Goal: Task Accomplishment & Management: Complete application form

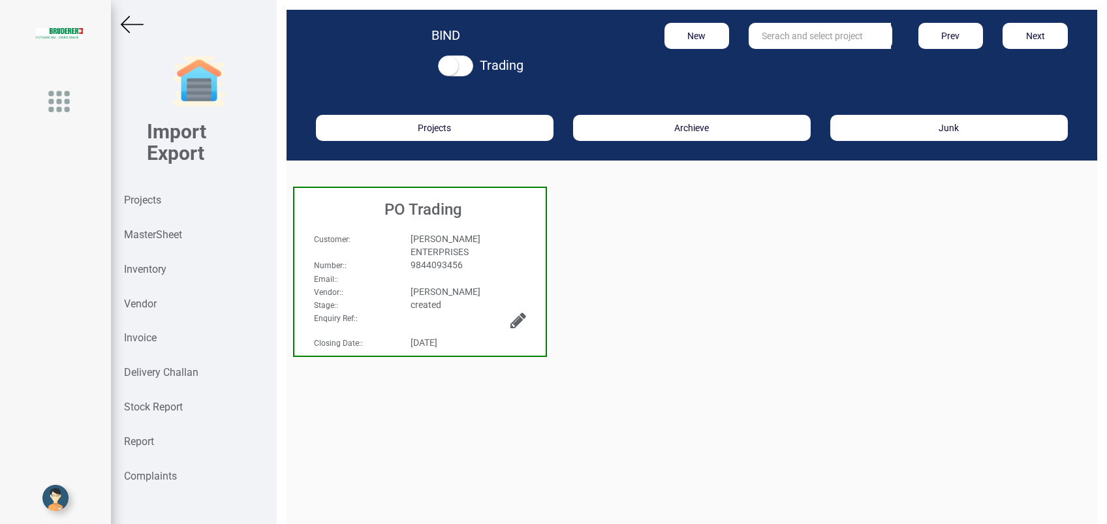
click at [170, 264] on div "Inventory" at bounding box center [194, 270] width 166 height 35
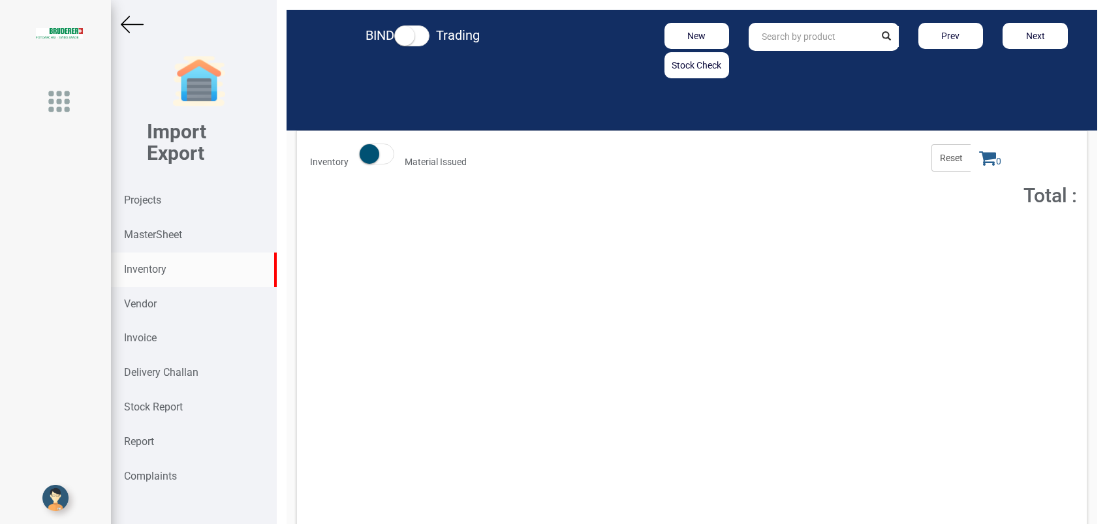
click at [783, 35] on input "text" at bounding box center [811, 37] width 125 height 28
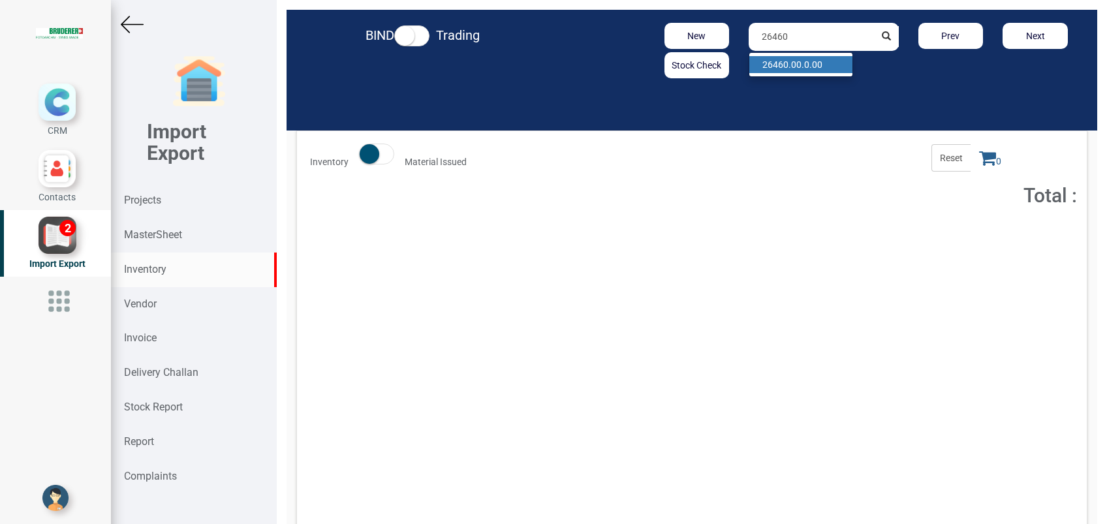
click at [811, 63] on link "26460 .00.0.00" at bounding box center [800, 64] width 103 height 17
type input "26460.00.0.00"
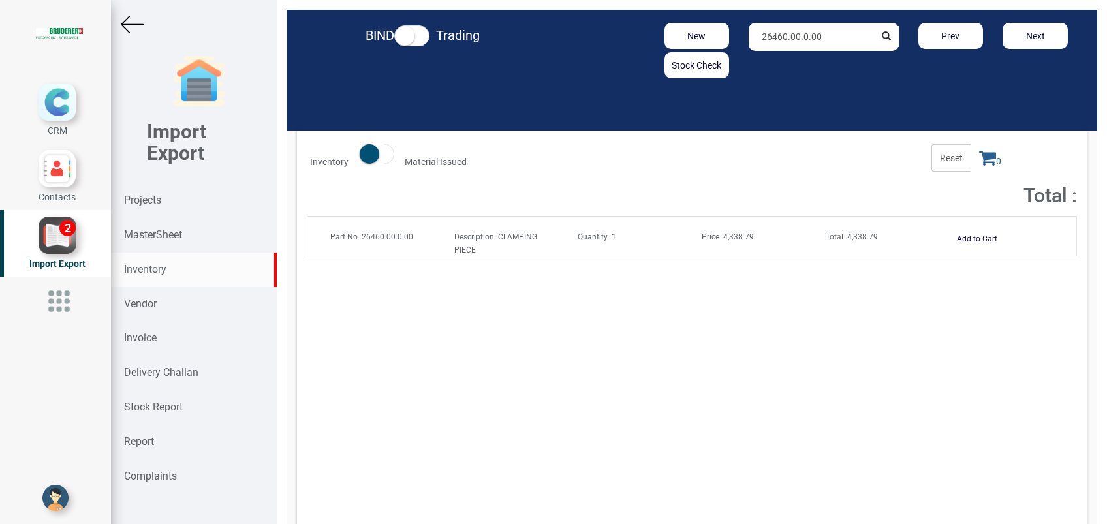
click at [850, 240] on span "Total : 4,338.79" at bounding box center [852, 236] width 52 height 9
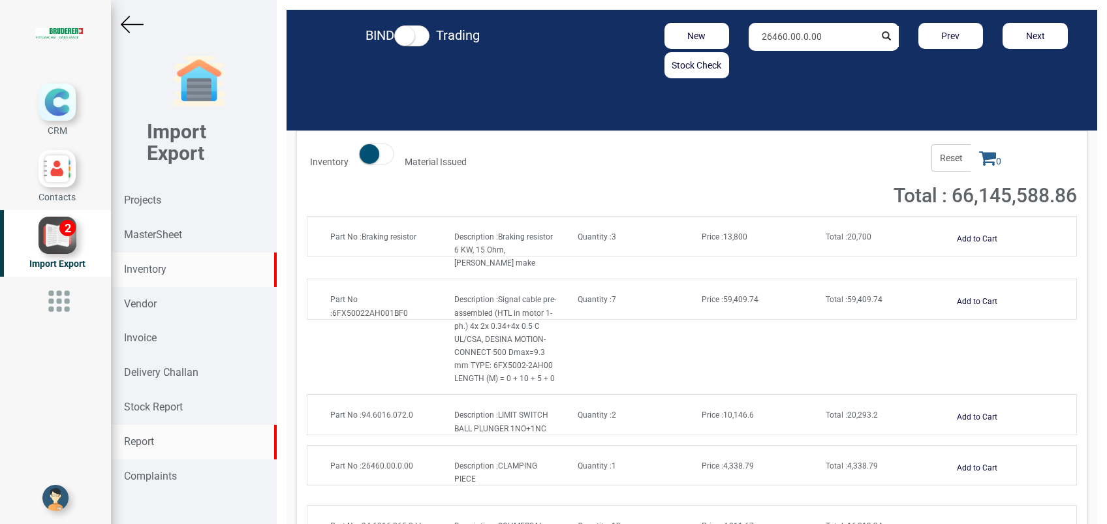
click at [143, 439] on strong "Report" at bounding box center [139, 441] width 30 height 12
select select
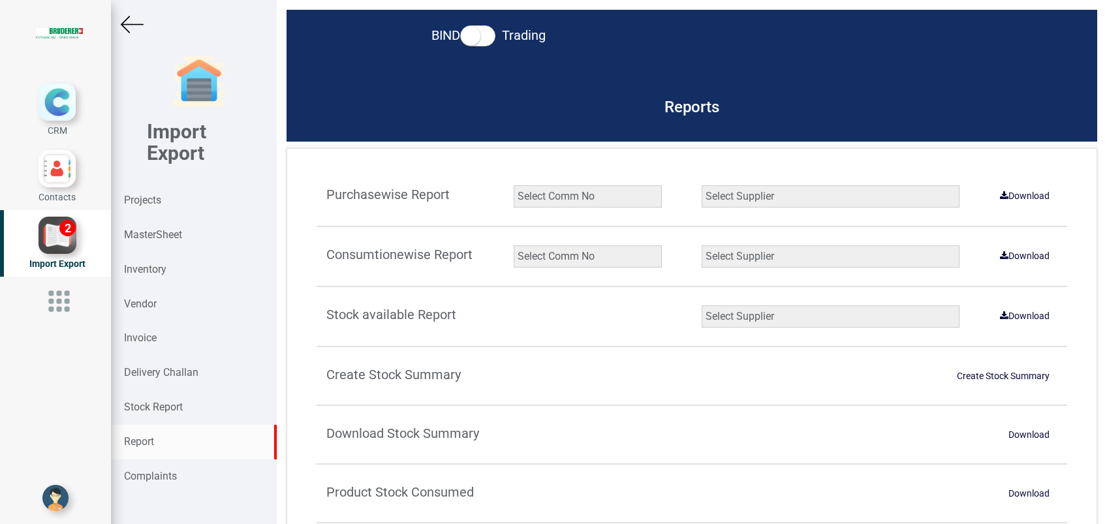
click at [541, 264] on select "Select Comm No 9872 2135R RU1506 11025-1298 5534R 5948 11051-1150 1932 2135 202…" at bounding box center [588, 256] width 148 height 22
select select "string:6960"
click at [514, 245] on select "Select Comm No 9872 2135R RU1506 11025-1298 5534R 5948 11051-1150 1932 2135 202…" at bounding box center [588, 256] width 148 height 22
click at [914, 257] on select "Select Supplier All Supplier XNG Automation solutions [PERSON_NAME] Beckhoff Au…" at bounding box center [831, 256] width 258 height 22
select select "string:all"
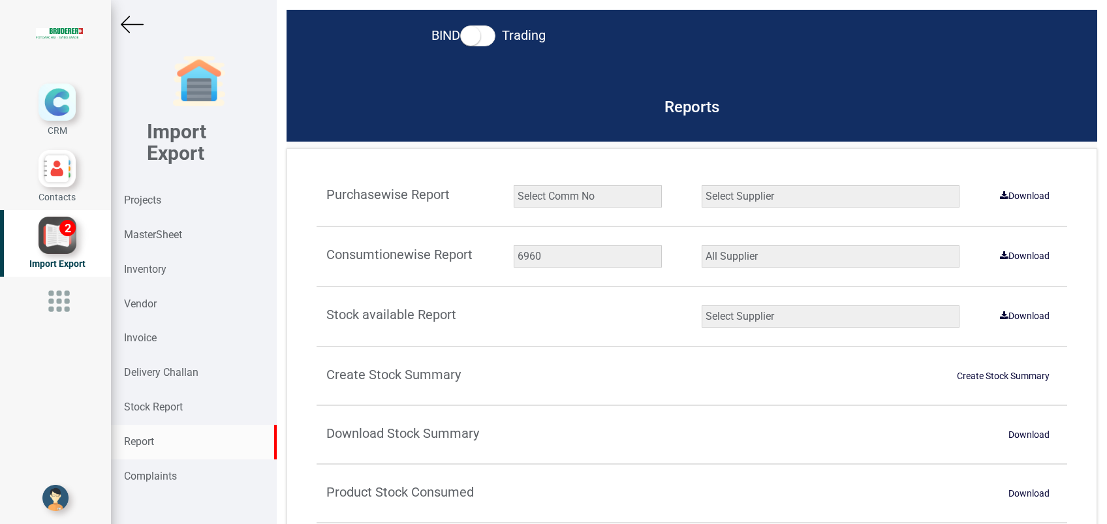
click at [702, 245] on select "Select Supplier All Supplier XNG Automation solutions [PERSON_NAME] Beckhoff Au…" at bounding box center [831, 256] width 258 height 22
click at [1018, 262] on link "Download" at bounding box center [1024, 255] width 65 height 21
click at [148, 205] on strong "Projects" at bounding box center [142, 200] width 37 height 12
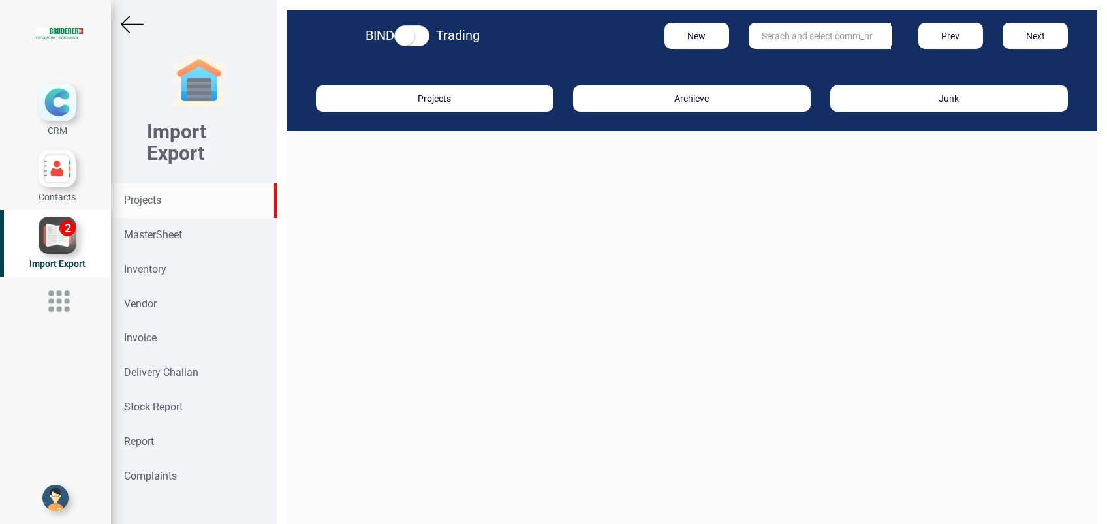
click at [755, 46] on input "text" at bounding box center [820, 36] width 142 height 26
click at [797, 37] on input "9927" at bounding box center [820, 36] width 142 height 26
type input "9"
click at [141, 204] on strong "Projects" at bounding box center [142, 200] width 37 height 12
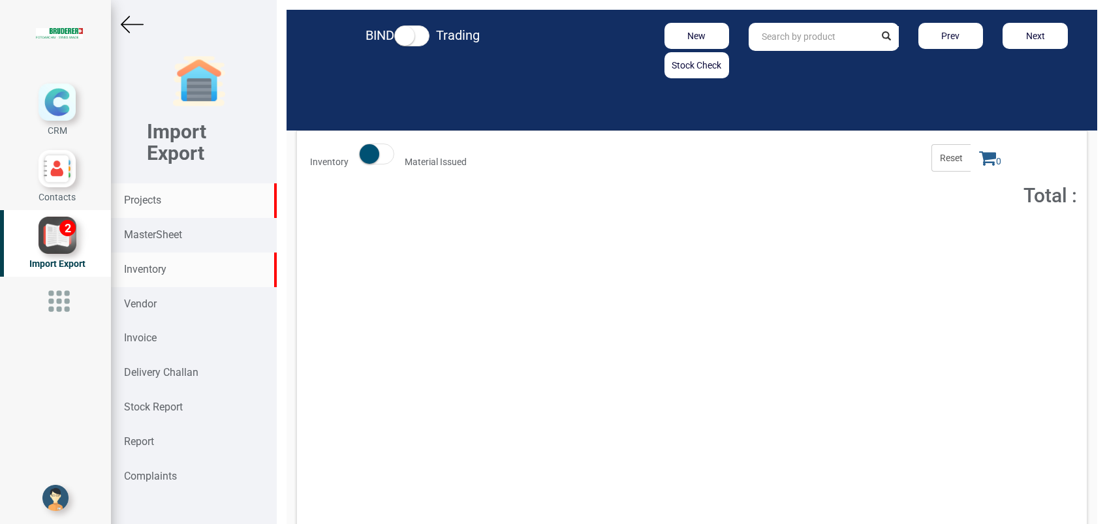
click at [159, 202] on strong "Projects" at bounding box center [142, 200] width 37 height 12
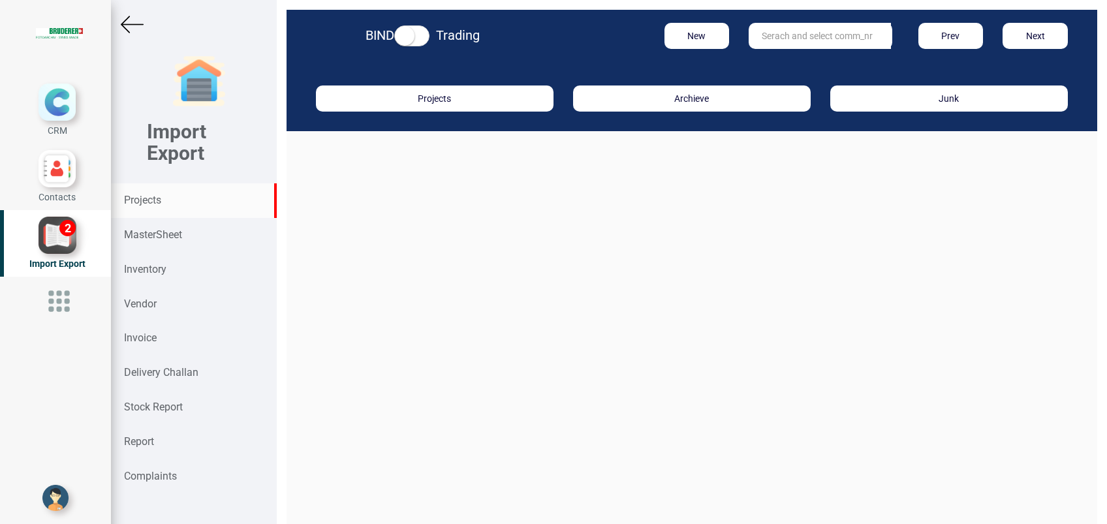
click at [799, 40] on input "text" at bounding box center [820, 36] width 142 height 26
type input "6960"
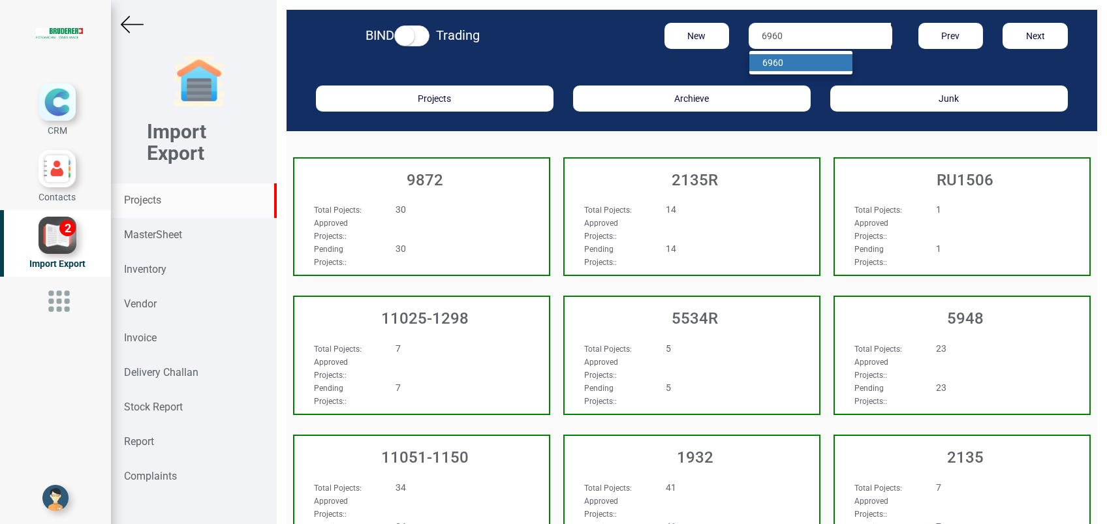
click at [804, 60] on link "6960" at bounding box center [800, 62] width 103 height 17
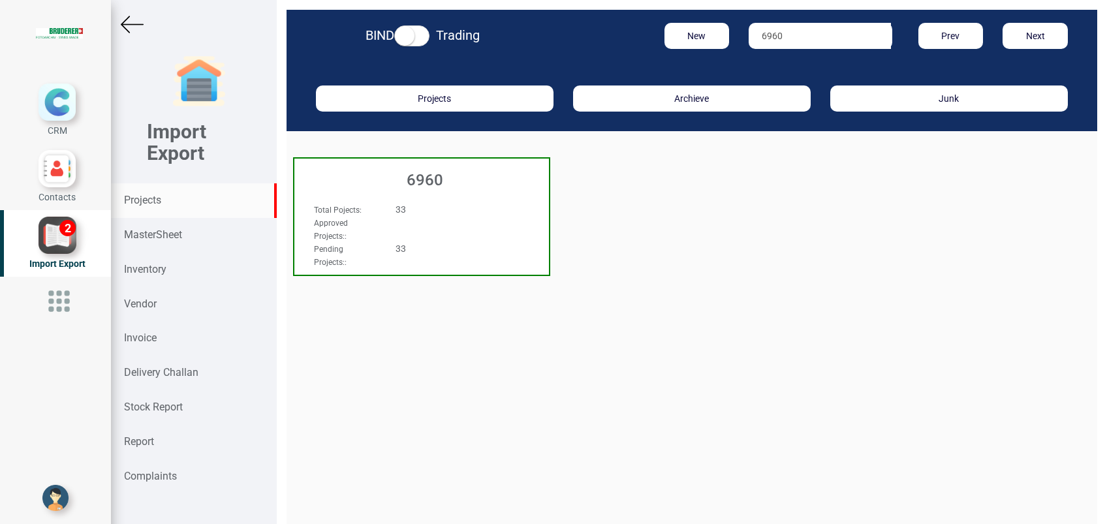
click at [439, 177] on h3 "6960" at bounding box center [425, 180] width 248 height 17
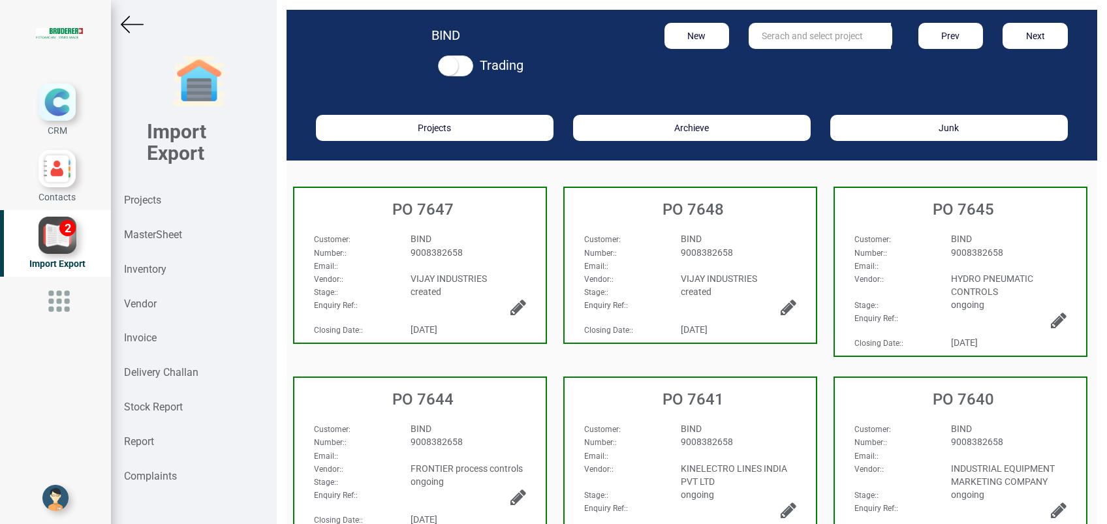
click at [765, 40] on input "text" at bounding box center [820, 36] width 142 height 26
click at [777, 57] on strong "7585" at bounding box center [785, 62] width 21 height 10
type input "PO 7585"
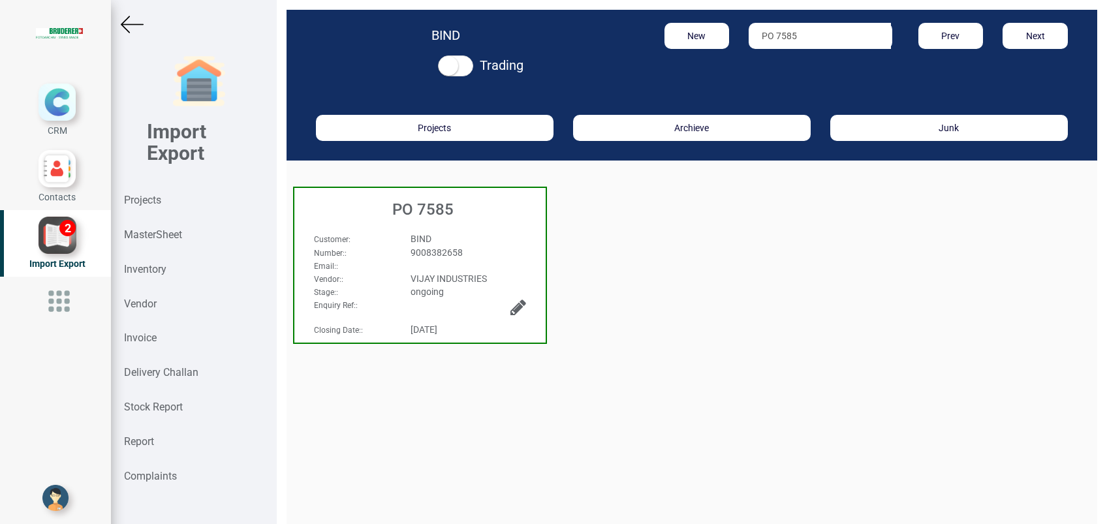
click at [398, 208] on h3 "PO 7585" at bounding box center [423, 209] width 245 height 17
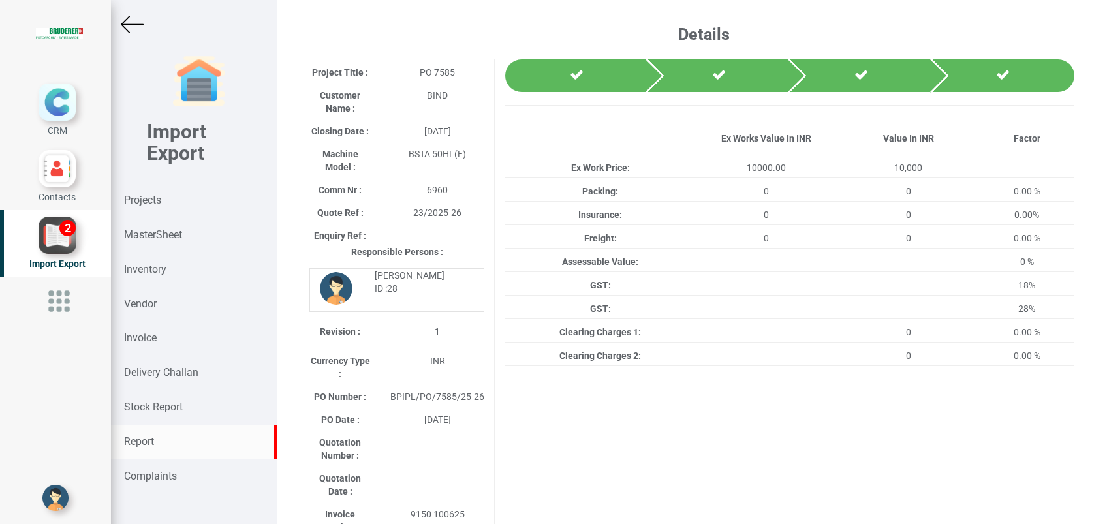
click at [138, 443] on strong "Report" at bounding box center [139, 441] width 30 height 12
select select
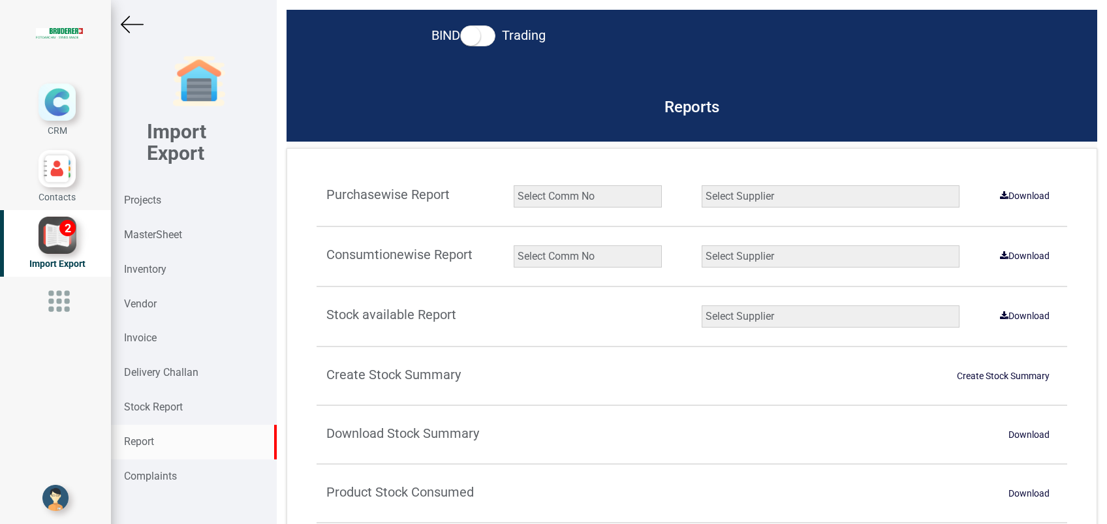
click at [559, 257] on select "Select Comm No 9872 2135R RU1506 11025-1298 5534R 5948 11051-1150 1932 2135 202…" at bounding box center [588, 256] width 148 height 22
select select "string:6960"
click at [514, 245] on select "Select Comm No 9872 2135R RU1506 11025-1298 5534R 5948 11051-1150 1932 2135 202…" at bounding box center [588, 256] width 148 height 22
click at [762, 254] on select "Select Supplier All Supplier XNG Automation solutions [PERSON_NAME] Beckhoff Au…" at bounding box center [831, 256] width 258 height 22
select select "string:all"
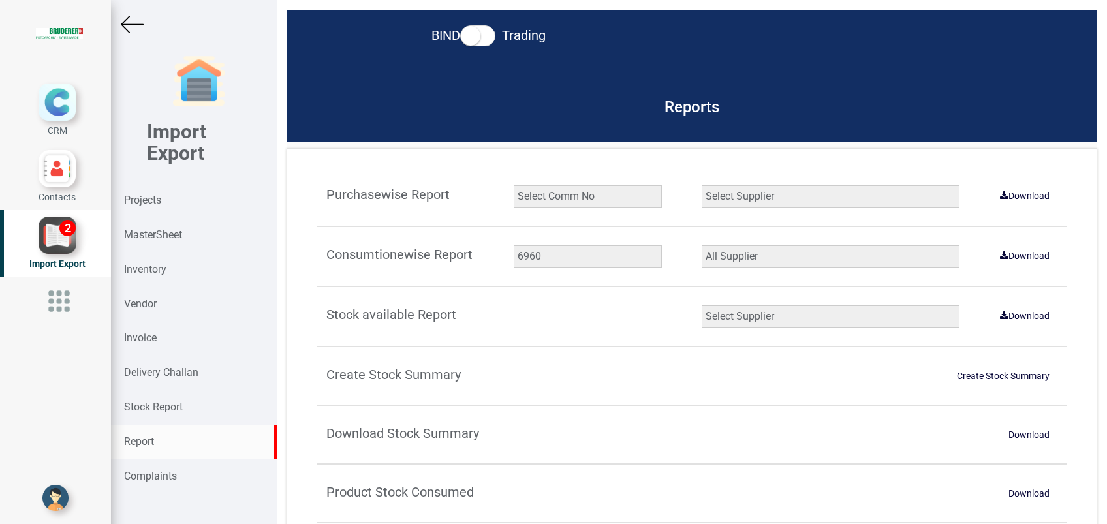
click at [702, 245] on select "Select Supplier All Supplier XNG Automation solutions [PERSON_NAME] Beckhoff Au…" at bounding box center [831, 256] width 258 height 22
click at [1029, 260] on link "Download" at bounding box center [1024, 255] width 65 height 21
click at [178, 272] on div "Inventory" at bounding box center [194, 270] width 166 height 35
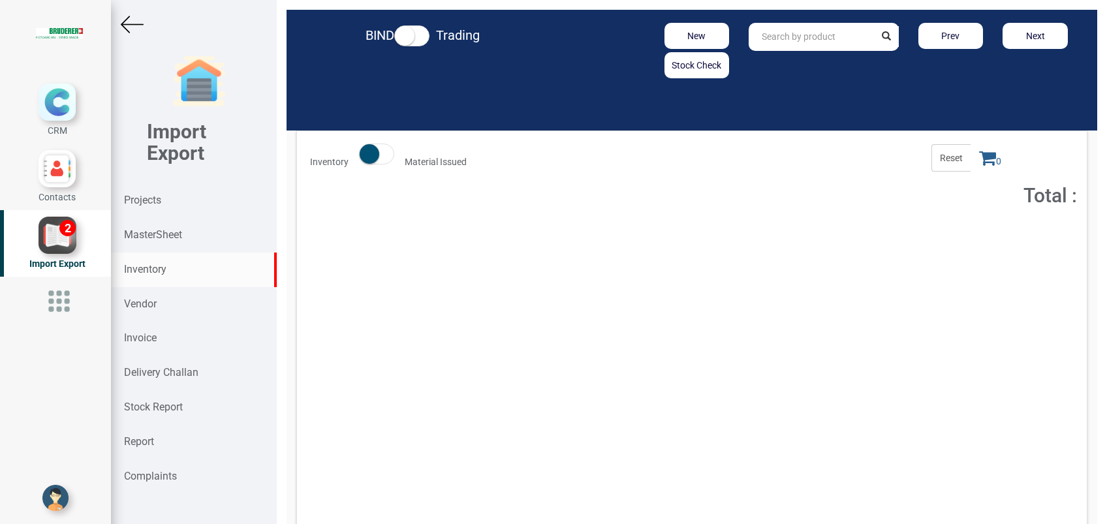
click at [783, 37] on input "text" at bounding box center [811, 37] width 125 height 28
type input "S"
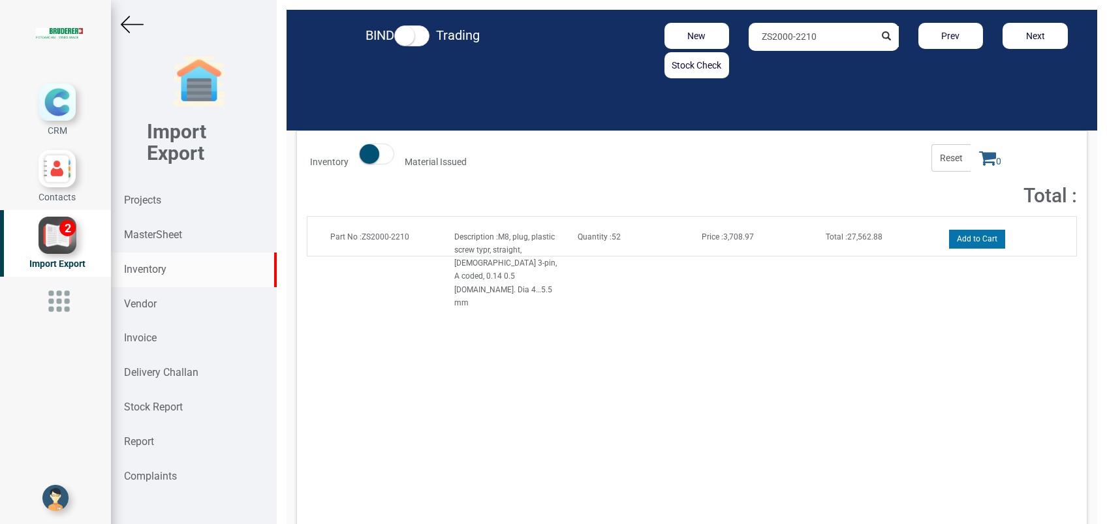
type input "ZS2000-2210"
click at [953, 242] on button "Add to Cart" at bounding box center [977, 239] width 56 height 19
click at [979, 162] on icon at bounding box center [987, 158] width 17 height 18
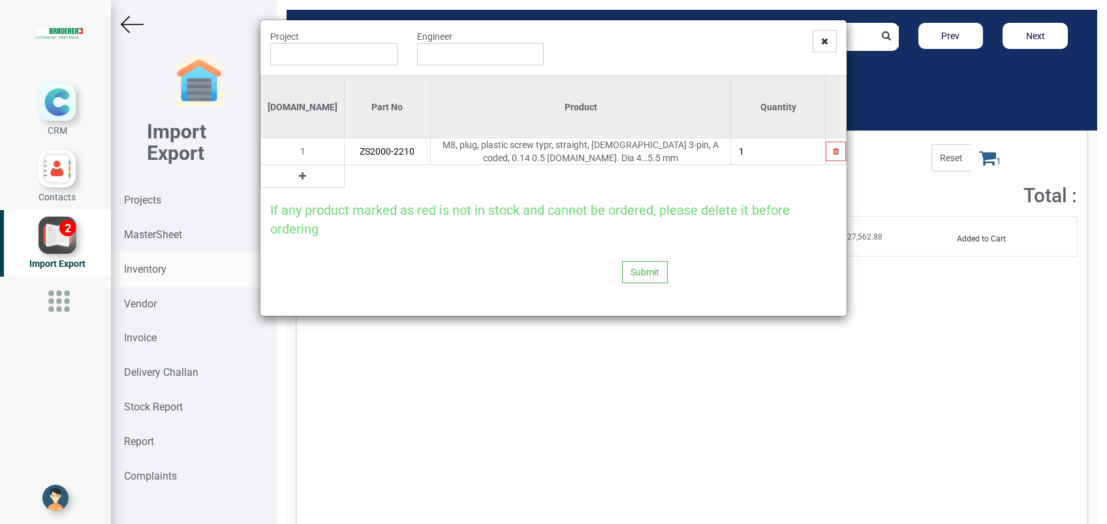
click at [764, 155] on input "1" at bounding box center [778, 151] width 94 height 22
type input "8"
click at [299, 174] on icon at bounding box center [302, 176] width 7 height 9
click at [345, 175] on input "text" at bounding box center [388, 176] width 86 height 22
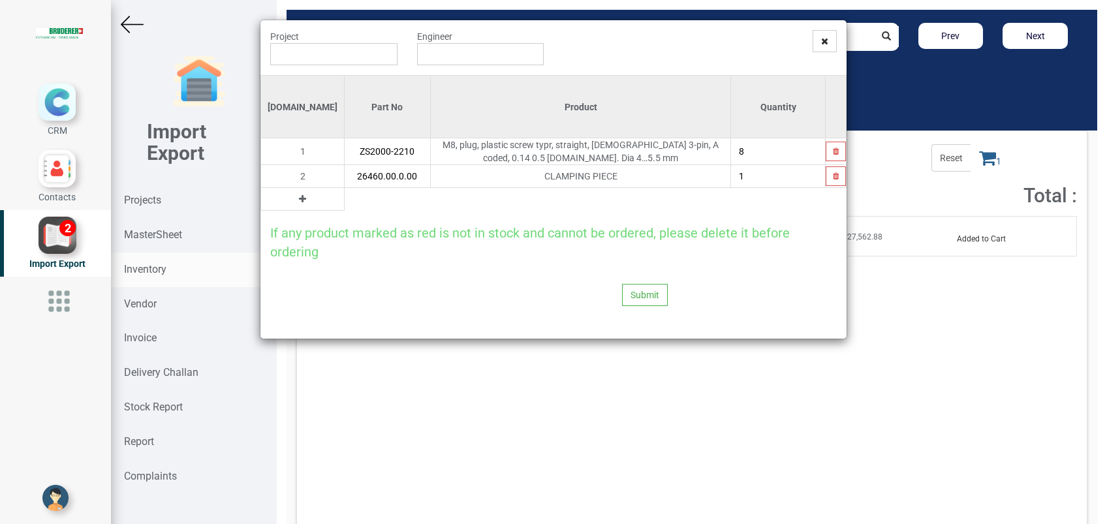
type input "26460.00.0.00"
click at [299, 201] on icon at bounding box center [302, 199] width 7 height 9
click at [345, 202] on input "text" at bounding box center [388, 199] width 86 height 22
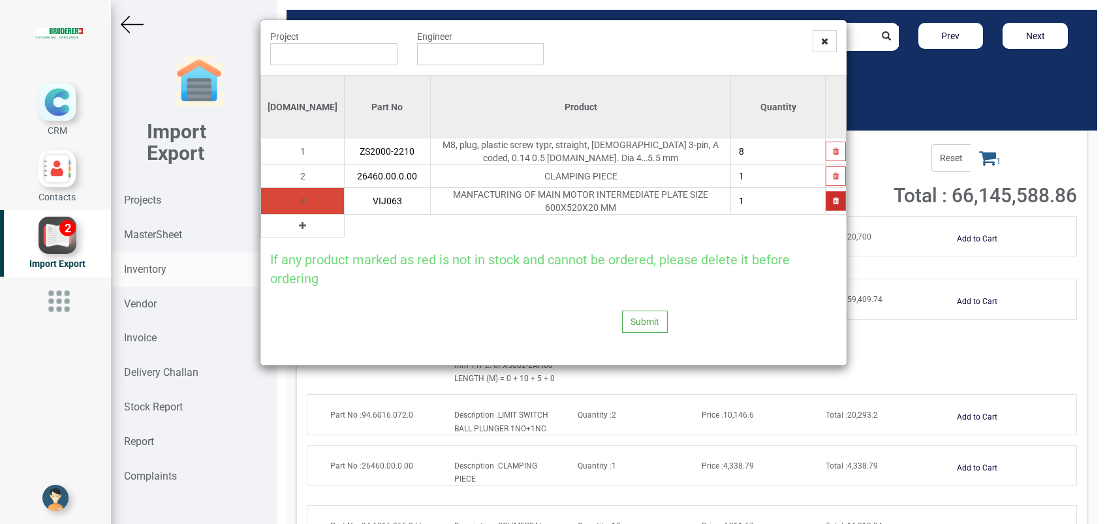
type input "VIJ063"
click at [831, 202] on button "button" at bounding box center [836, 201] width 20 height 20
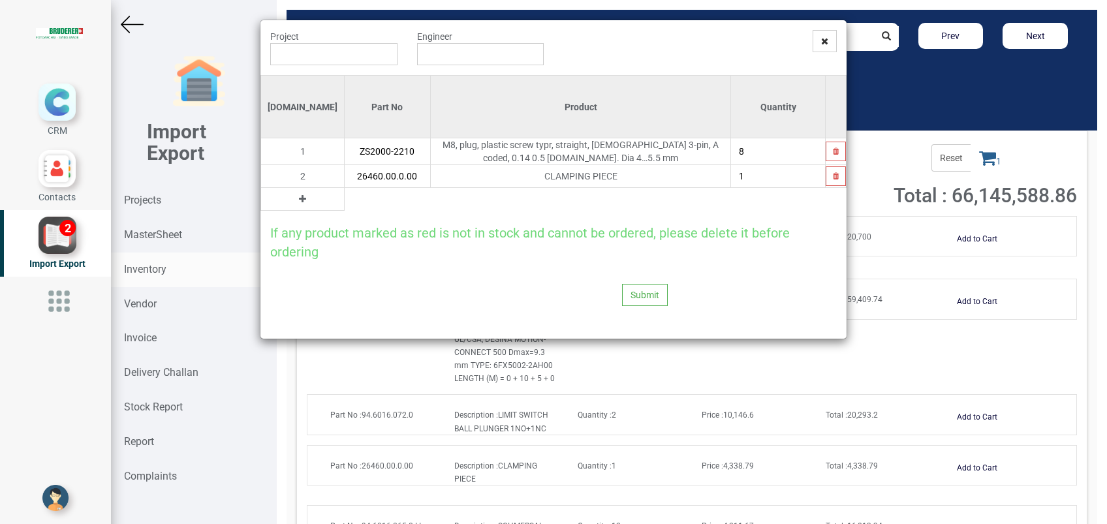
click at [654, 480] on div "Project Engineer Si.No Part No Product Quantity 1 ZS2000-2210 M8, plug, plastic…" at bounding box center [553, 262] width 1107 height 524
click at [354, 50] on input "text" at bounding box center [333, 54] width 127 height 22
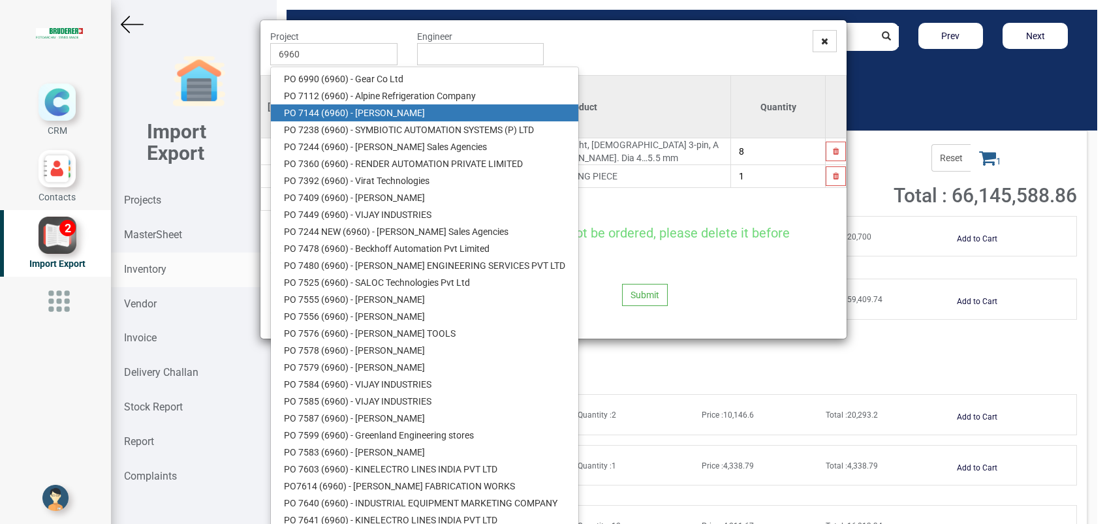
click at [373, 105] on link "PO 7144 ( 6960 ) - BRUDERER AG" at bounding box center [424, 112] width 307 height 17
type input "PO 7144 ( 6960 ) - BRUDERER AG"
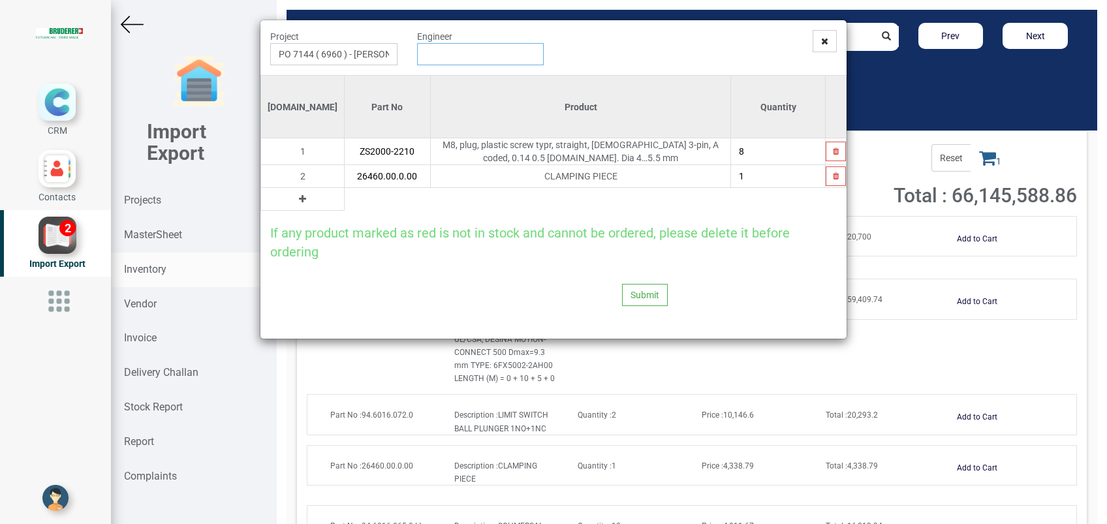
click at [432, 57] on input "text" at bounding box center [480, 54] width 127 height 22
click at [446, 77] on link "G opinath Anandan" at bounding box center [469, 79] width 103 height 17
type input "Gopinath Anandan"
click at [650, 295] on button "Submit" at bounding box center [645, 295] width 46 height 22
click at [619, 255] on button "Yes" at bounding box center [619, 259] width 41 height 22
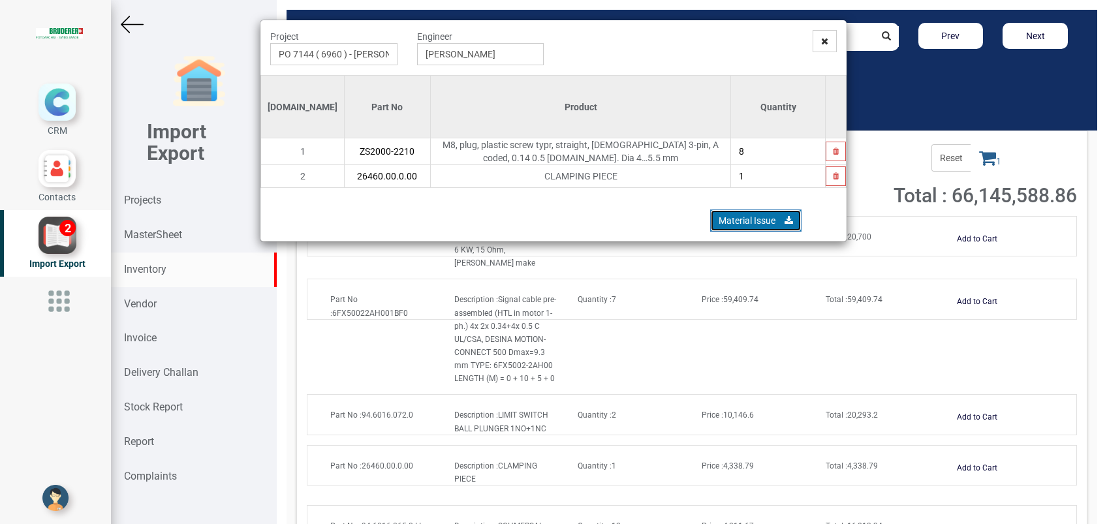
click at [726, 219] on link "Material Issue" at bounding box center [755, 221] width 91 height 22
click at [823, 40] on icon at bounding box center [824, 41] width 7 height 9
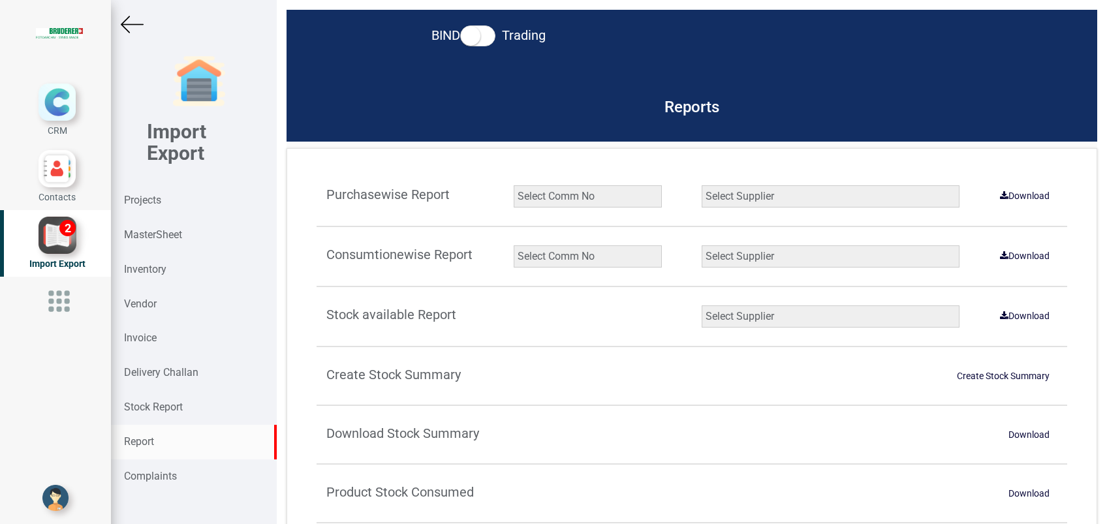
select select
click at [166, 435] on div "Report" at bounding box center [194, 442] width 166 height 35
click at [161, 200] on strong "Projects" at bounding box center [142, 200] width 37 height 12
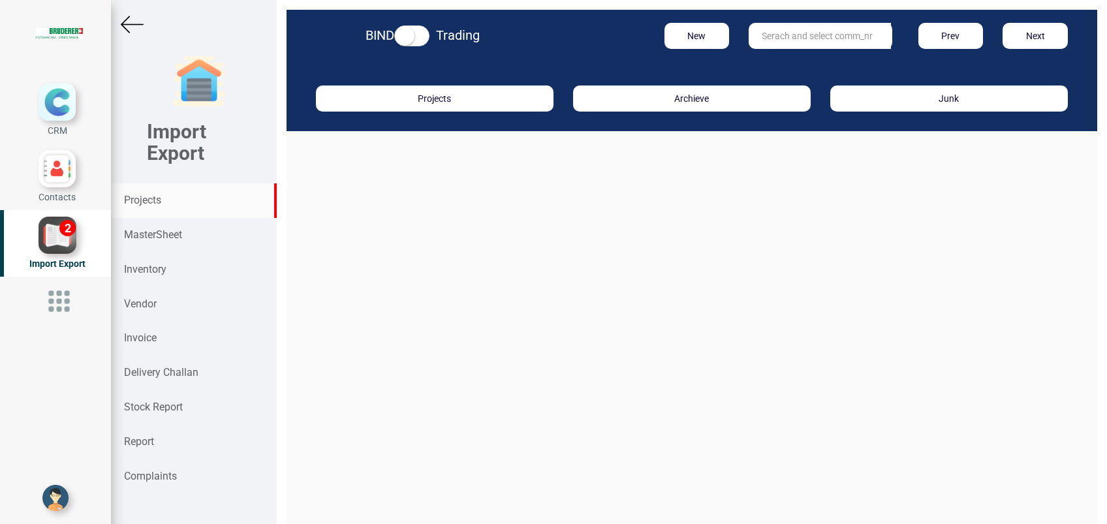
click at [804, 40] on input "text" at bounding box center [820, 36] width 142 height 26
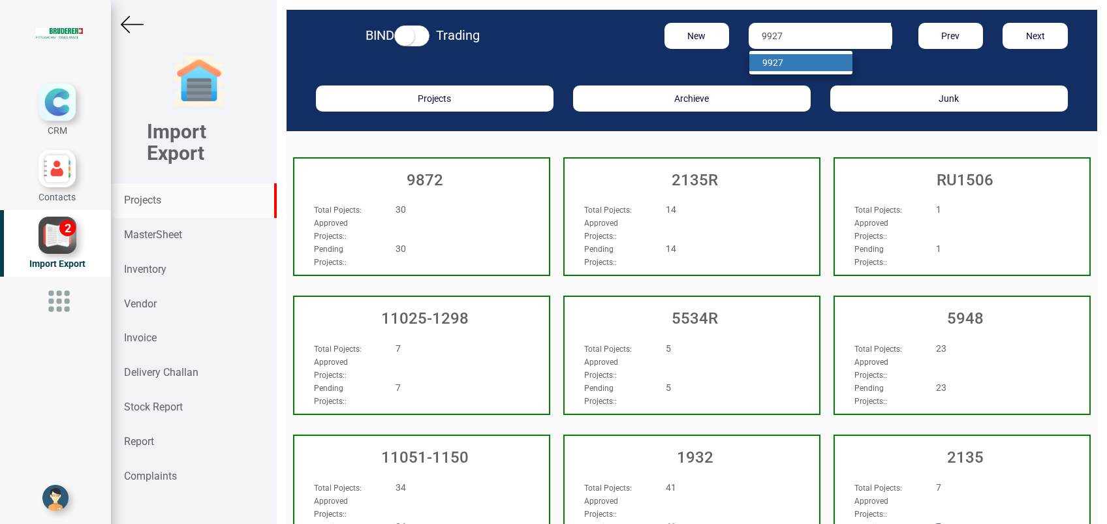
type input "9927"
click at [825, 62] on link "9927" at bounding box center [800, 62] width 103 height 17
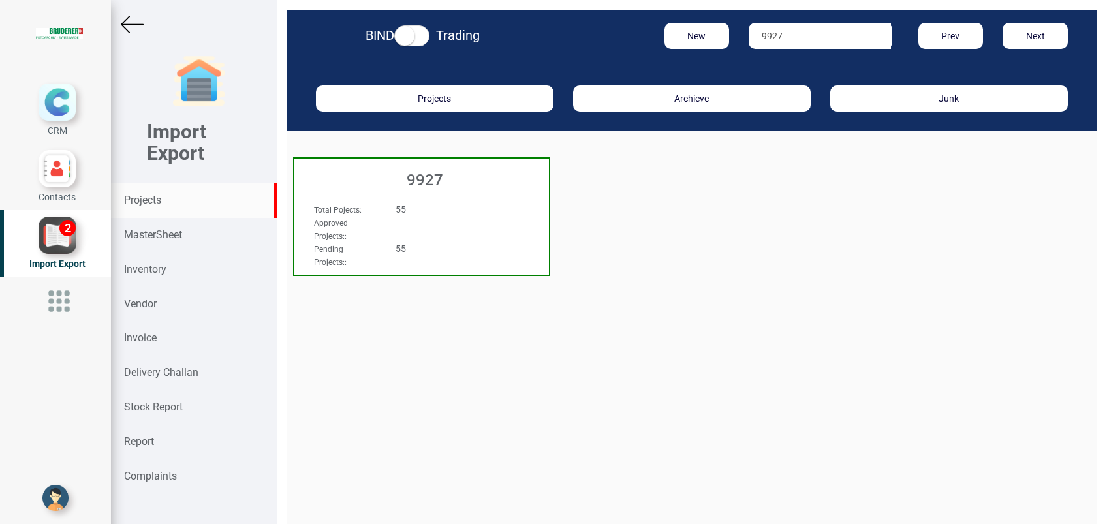
click at [449, 180] on h3 "9927" at bounding box center [425, 180] width 248 height 17
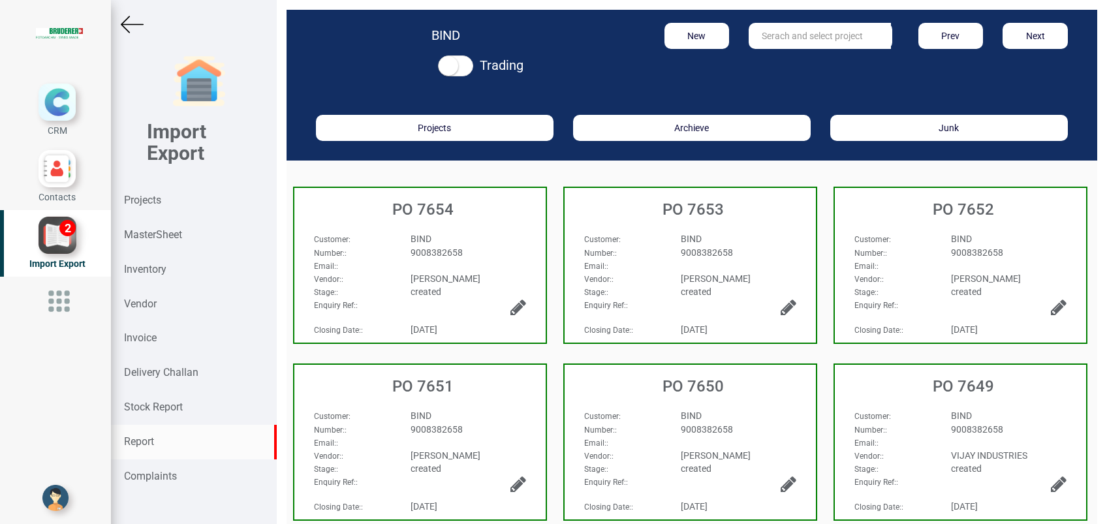
click at [144, 442] on strong "Report" at bounding box center [139, 441] width 30 height 12
select select
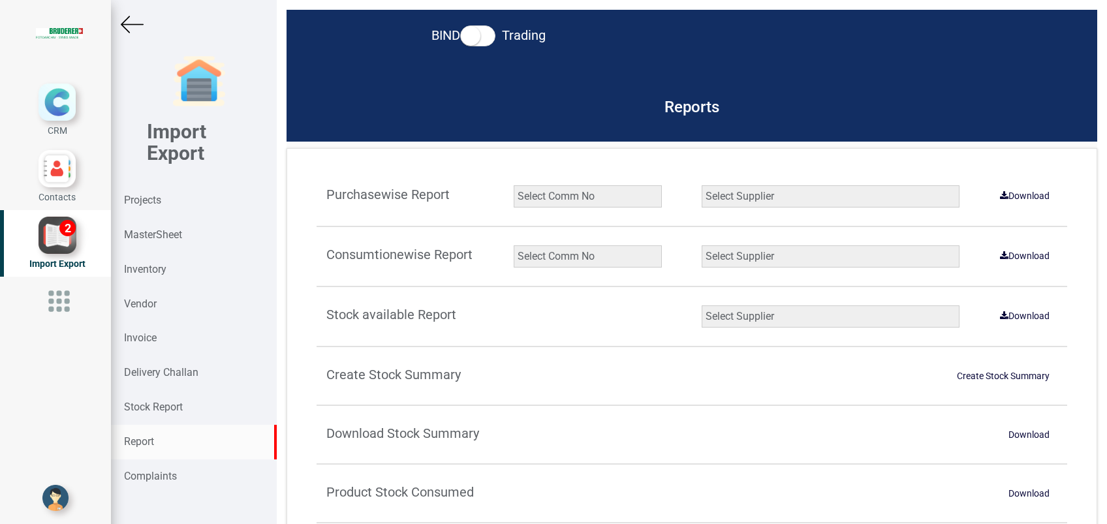
click at [580, 198] on select "Select Comm No 9872 2135R RU1506 11025-1298 5534R 5948 11051-1150 1932 2135 202…" at bounding box center [588, 196] width 148 height 22
select select "string:9927"
click at [514, 185] on select "Select Comm No 9872 2135R RU1506 11025-1298 5534R 5948 11051-1150 1932 2135 202…" at bounding box center [588, 196] width 148 height 22
click at [735, 199] on select "Select Supplier XNG Automation solutions BRUDERER AG Beckhoff Automation Pvt Li…" at bounding box center [831, 196] width 258 height 22
select select "number:2"
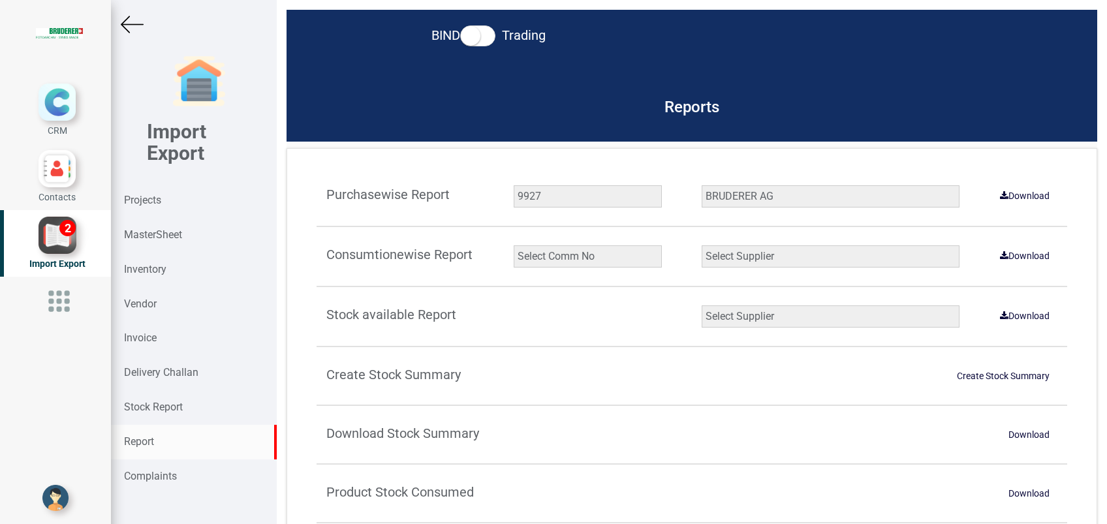
click at [702, 185] on select "Select Supplier XNG Automation solutions BRUDERER AG Beckhoff Automation Pvt Li…" at bounding box center [831, 196] width 258 height 22
click at [1022, 198] on link "Download" at bounding box center [1024, 195] width 65 height 21
click at [153, 204] on strong "Projects" at bounding box center [142, 200] width 37 height 12
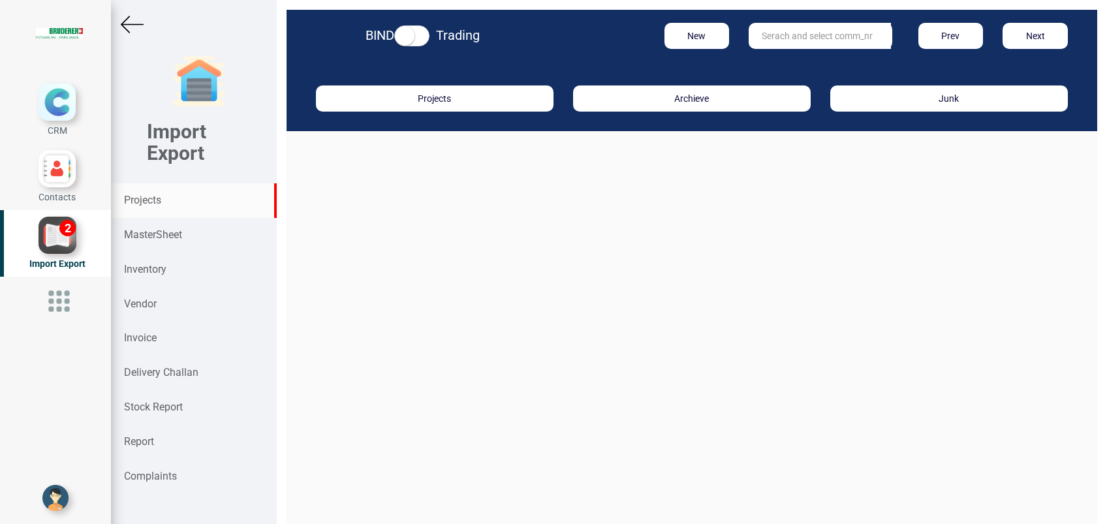
click at [760, 40] on input "text" at bounding box center [820, 36] width 142 height 26
click at [779, 57] on link "9927" at bounding box center [800, 62] width 103 height 17
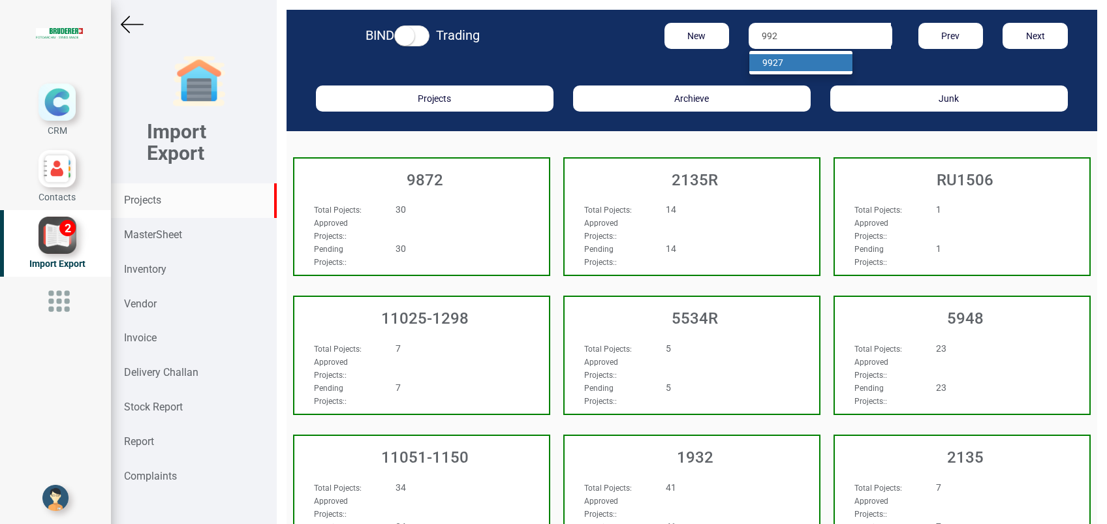
click at [797, 61] on link "992 7" at bounding box center [800, 62] width 103 height 17
type input "9927"
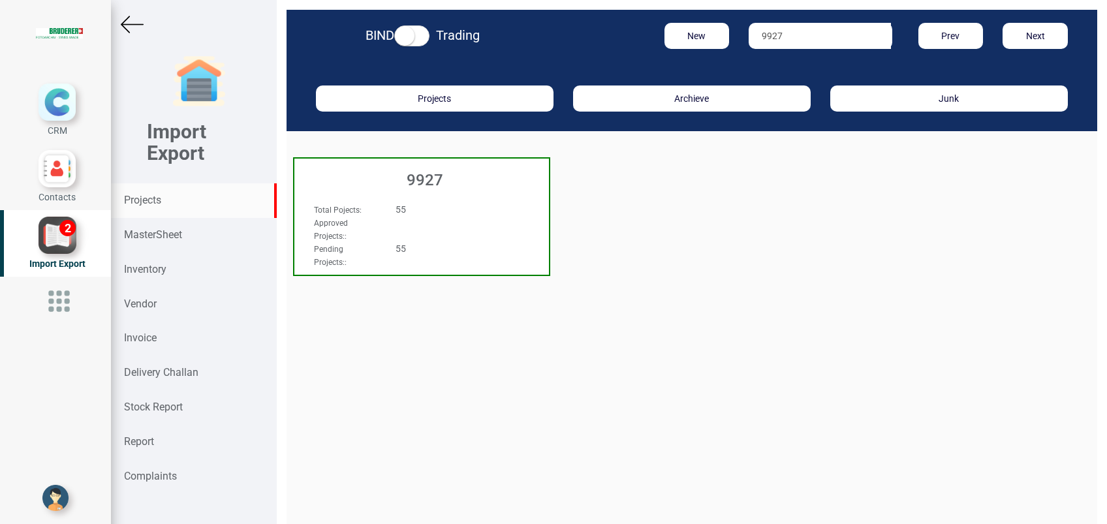
click at [425, 178] on h3 "9927" at bounding box center [425, 180] width 248 height 17
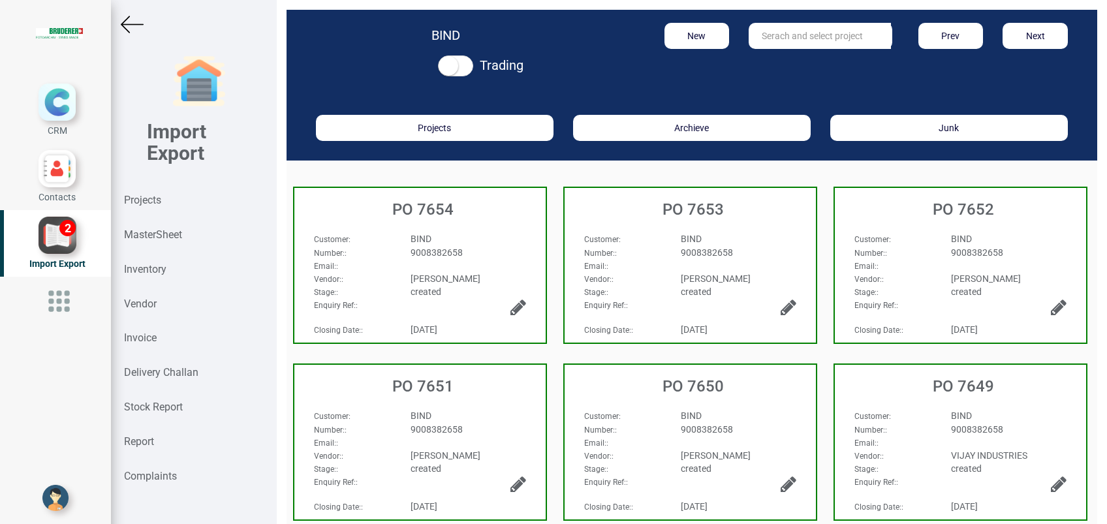
click at [447, 260] on div "Email: :" at bounding box center [420, 265] width 232 height 13
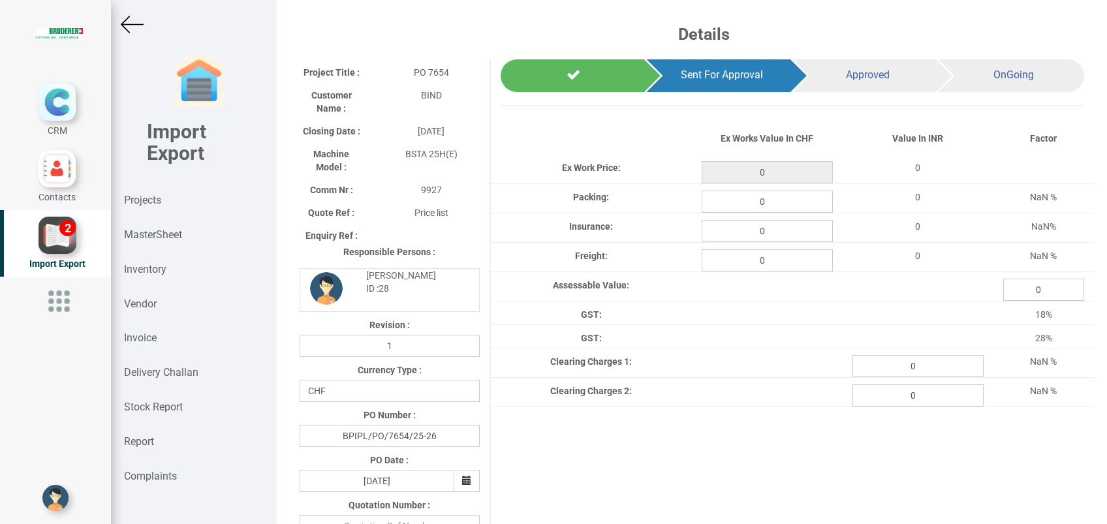
type input "1850.2499999999998"
click at [136, 24] on img at bounding box center [132, 24] width 23 height 23
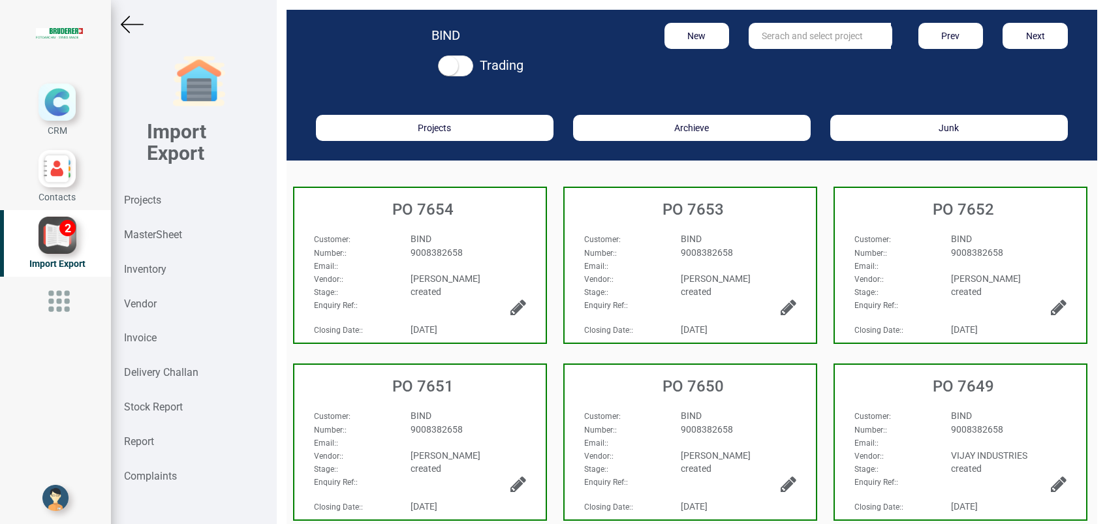
click at [682, 216] on h3 "PO 7653" at bounding box center [693, 209] width 245 height 17
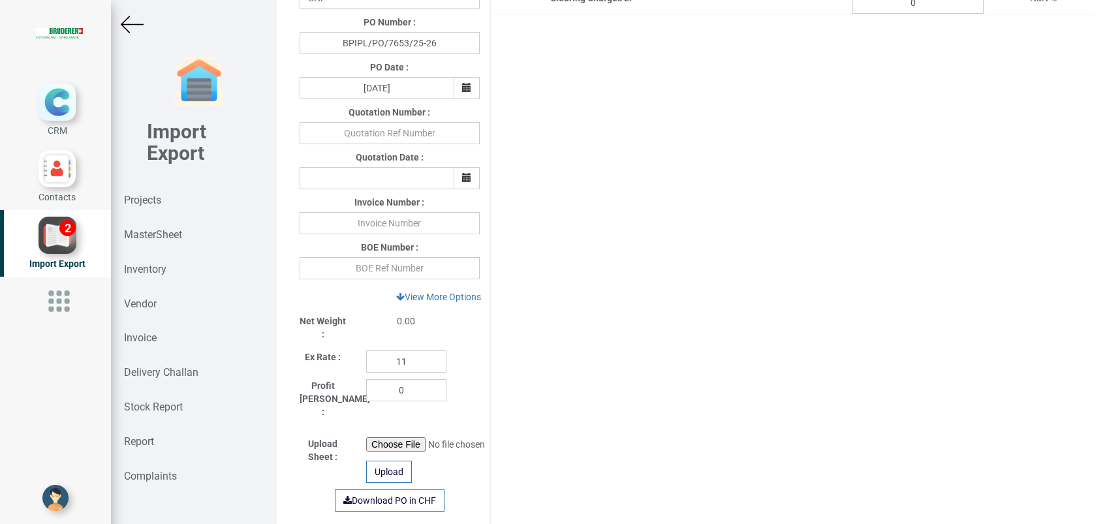
type input "1385.4500000000003"
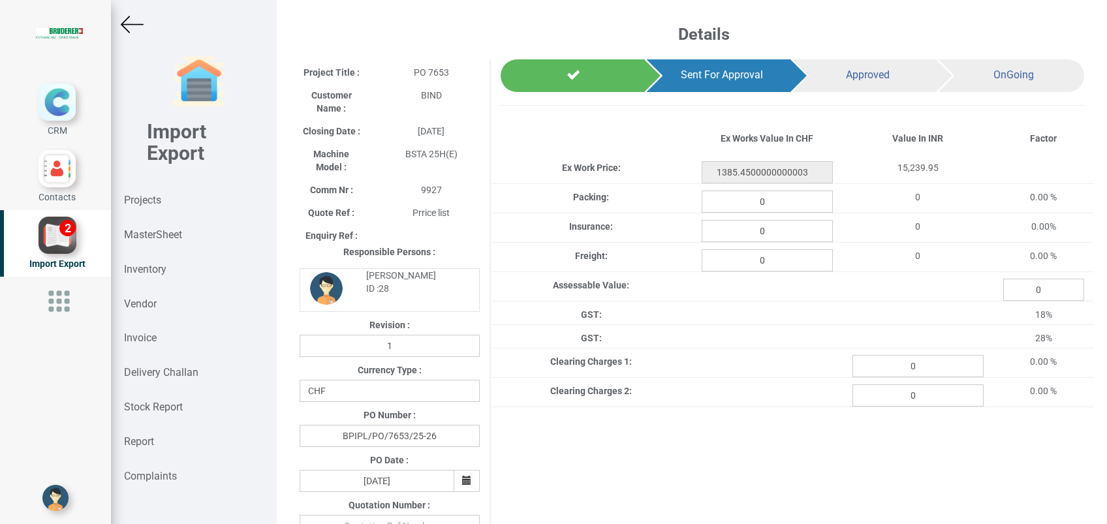
click at [123, 22] on img at bounding box center [132, 24] width 23 height 23
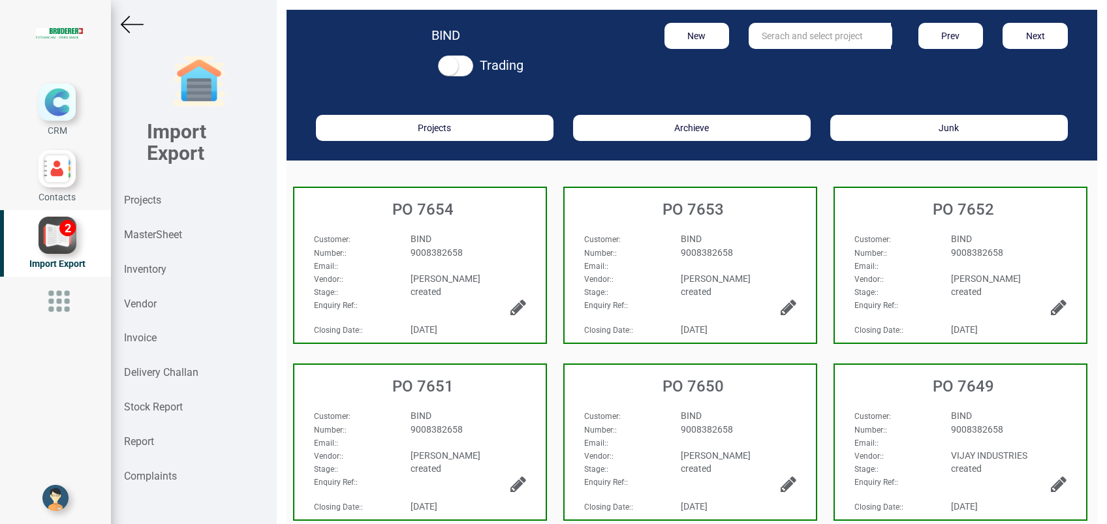
click at [887, 260] on div "Email: :" at bounding box center [893, 265] width 97 height 13
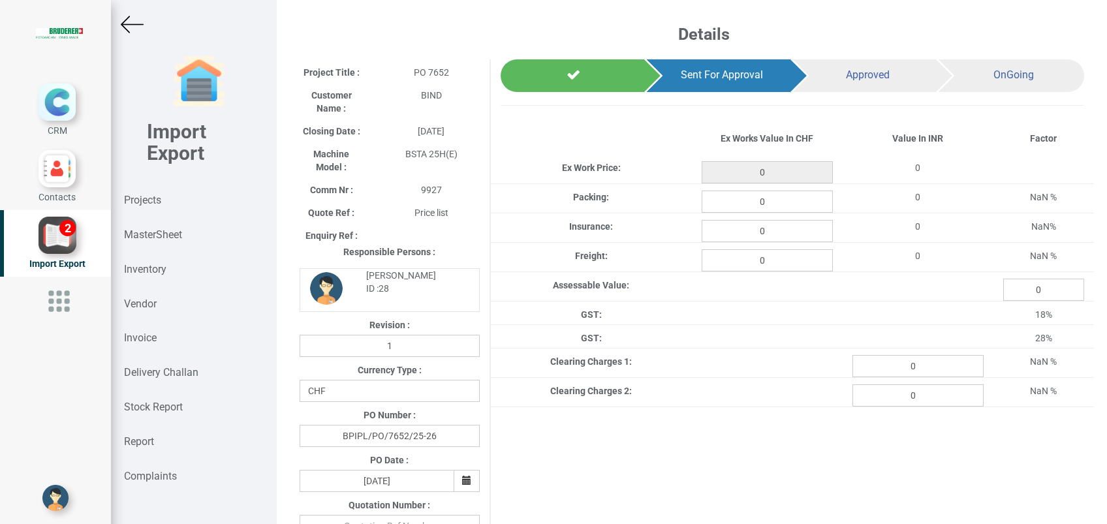
type input "429.20000000000005"
click at [138, 27] on img at bounding box center [132, 24] width 23 height 23
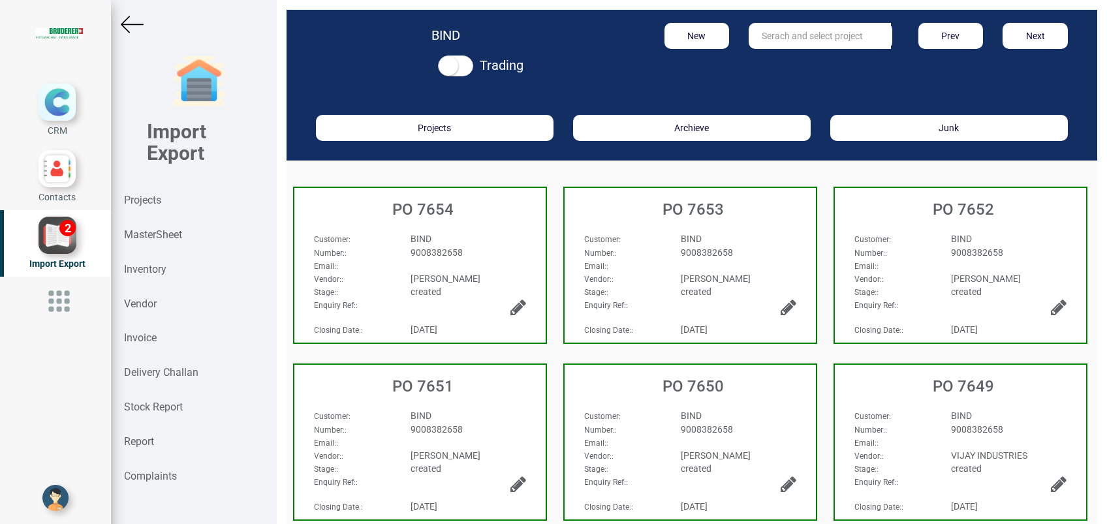
click at [424, 420] on div "BIND" at bounding box center [468, 415] width 135 height 13
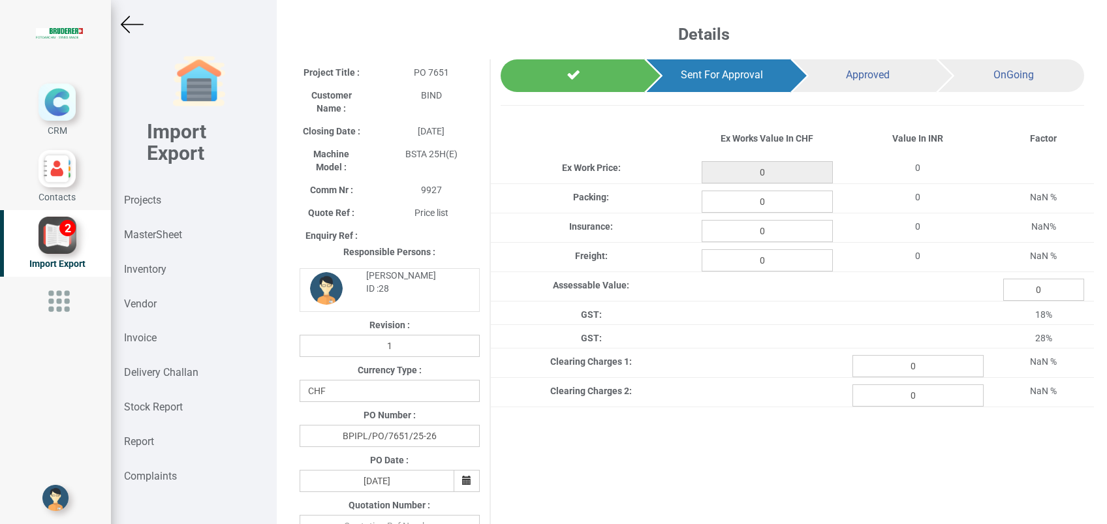
type input "500.15"
click at [137, 25] on img at bounding box center [132, 24] width 23 height 23
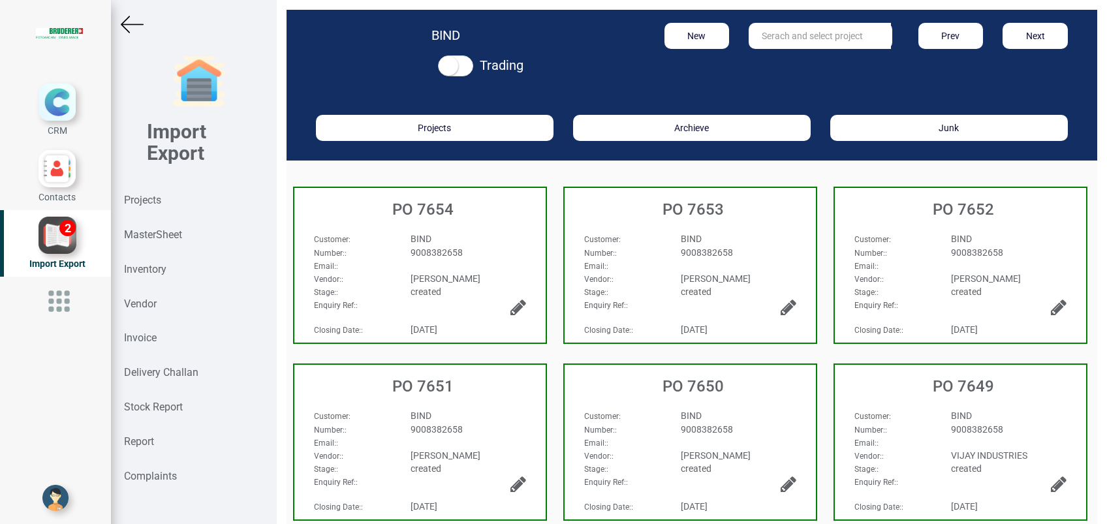
click at [656, 391] on h3 "PO 7650" at bounding box center [693, 386] width 245 height 17
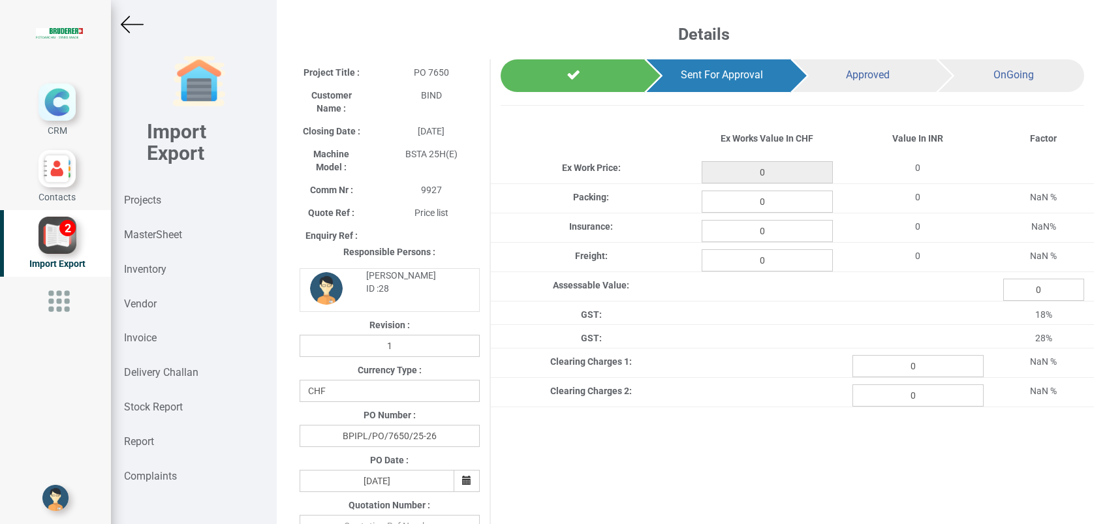
type input "1495.2999999999997"
click at [135, 24] on img at bounding box center [132, 24] width 23 height 23
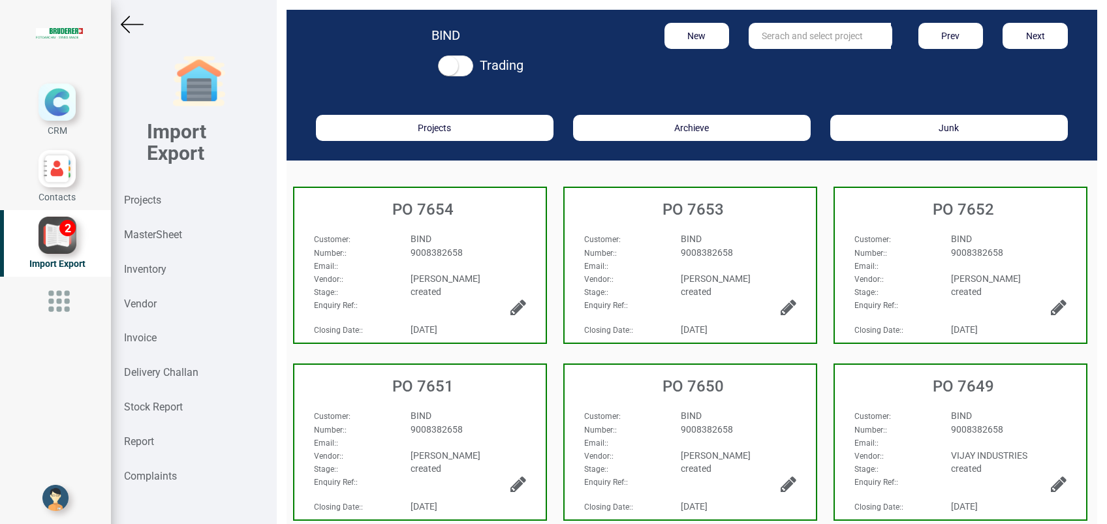
click at [900, 412] on div "Customer :" at bounding box center [893, 415] width 97 height 13
select select "INR"
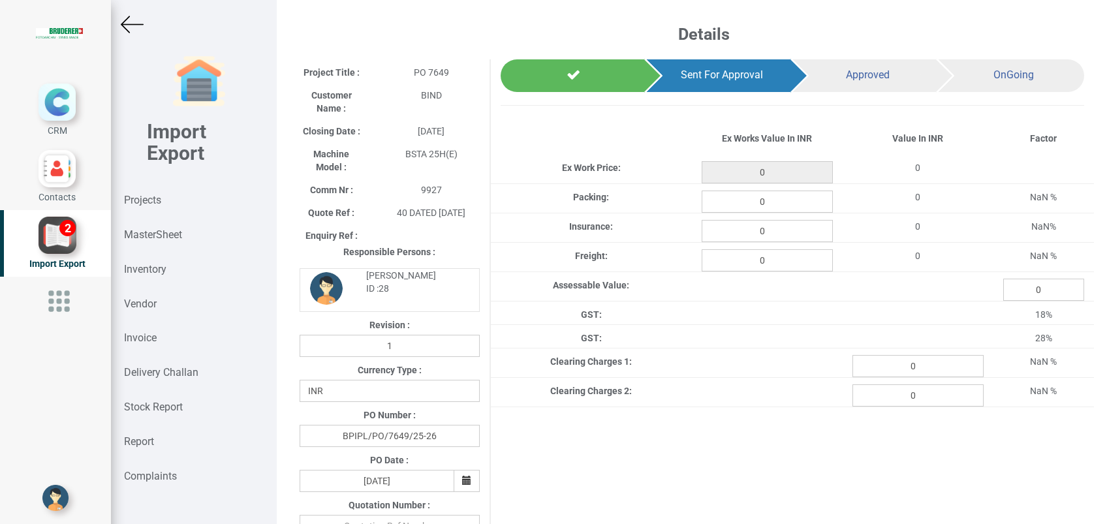
type input "25000"
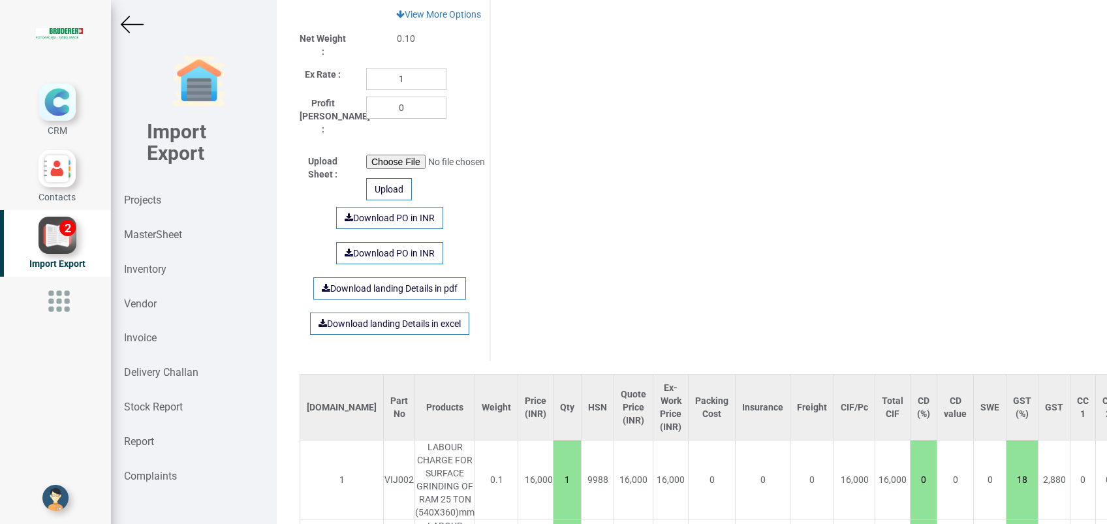
scroll to position [696, 0]
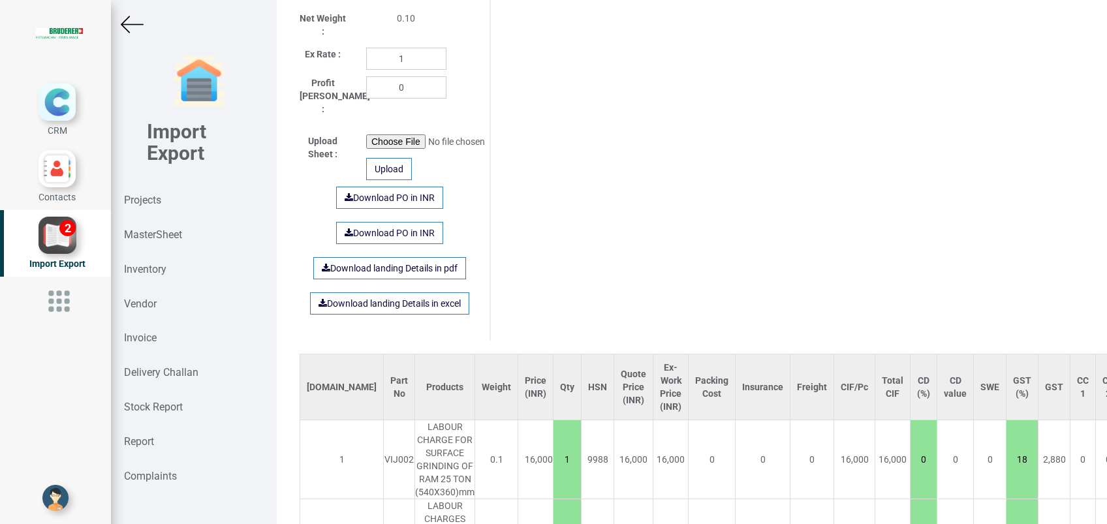
click at [129, 26] on img at bounding box center [132, 24] width 23 height 23
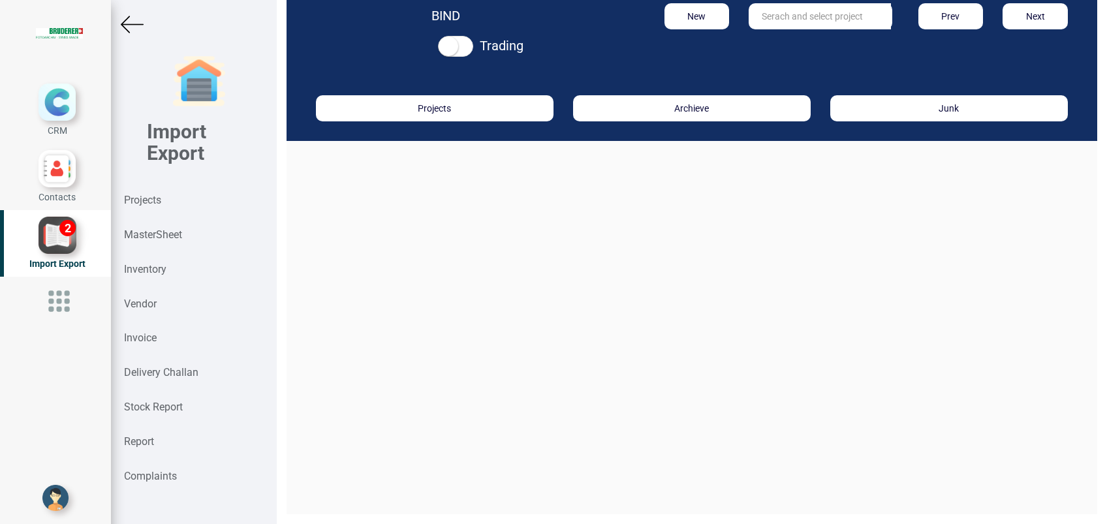
scroll to position [20, 0]
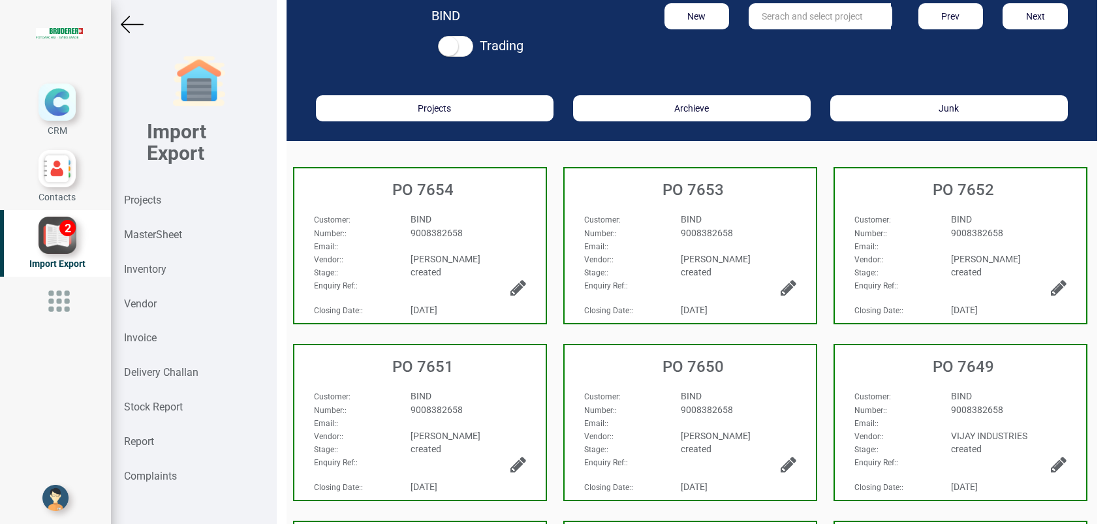
click at [442, 222] on div "BIND" at bounding box center [468, 219] width 135 height 13
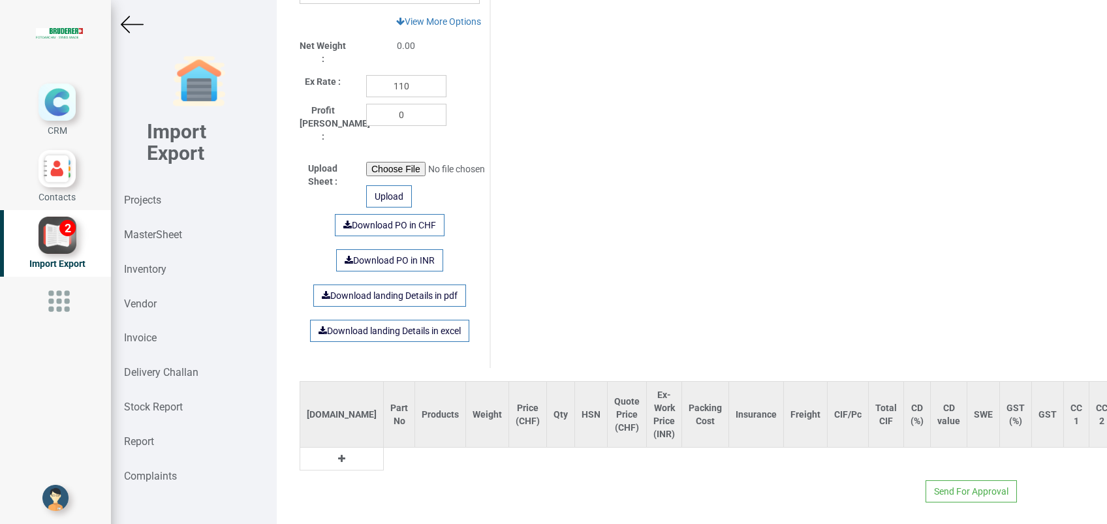
type input "1850.2499999999998"
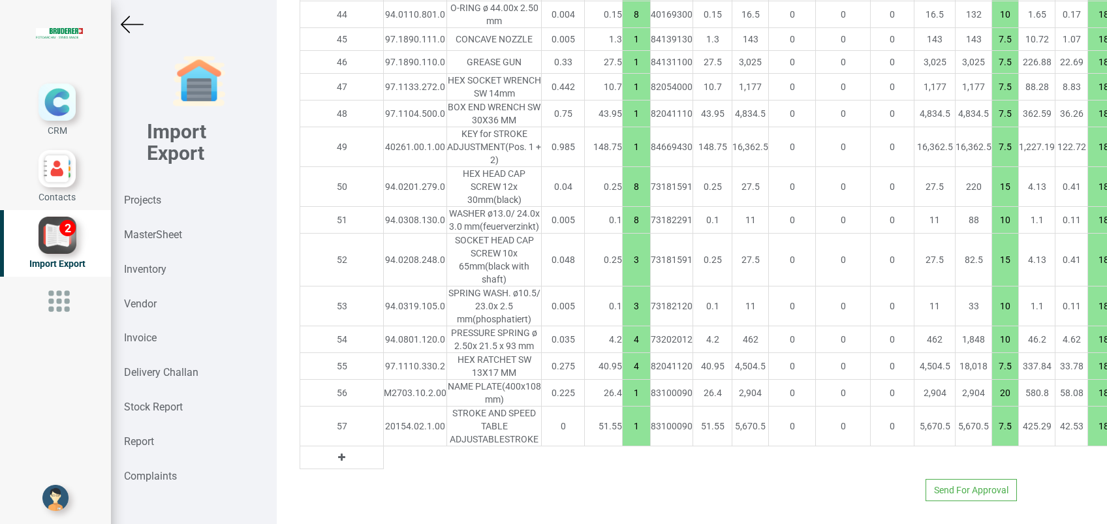
scroll to position [10, 0]
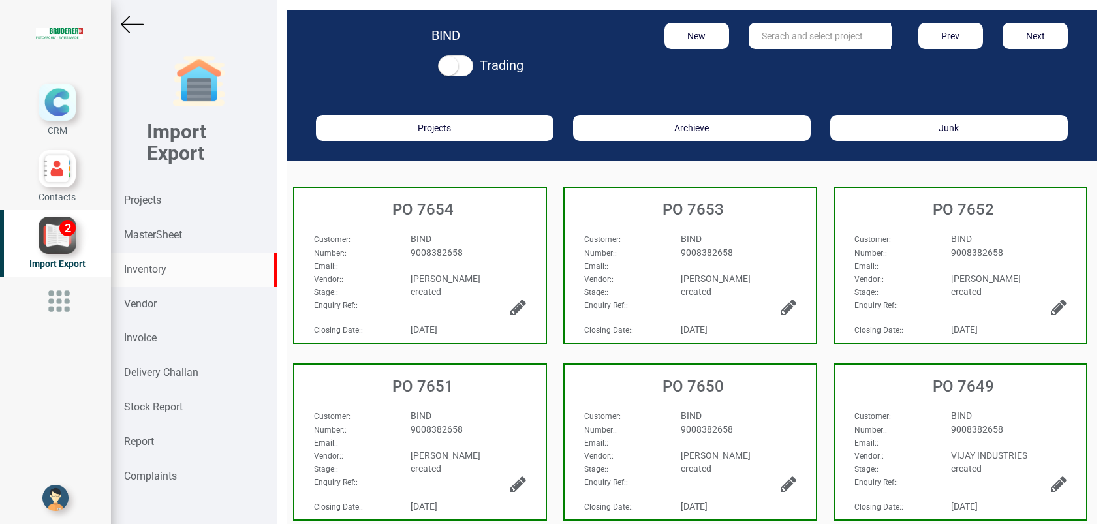
click at [156, 277] on div "Inventory" at bounding box center [194, 270] width 166 height 35
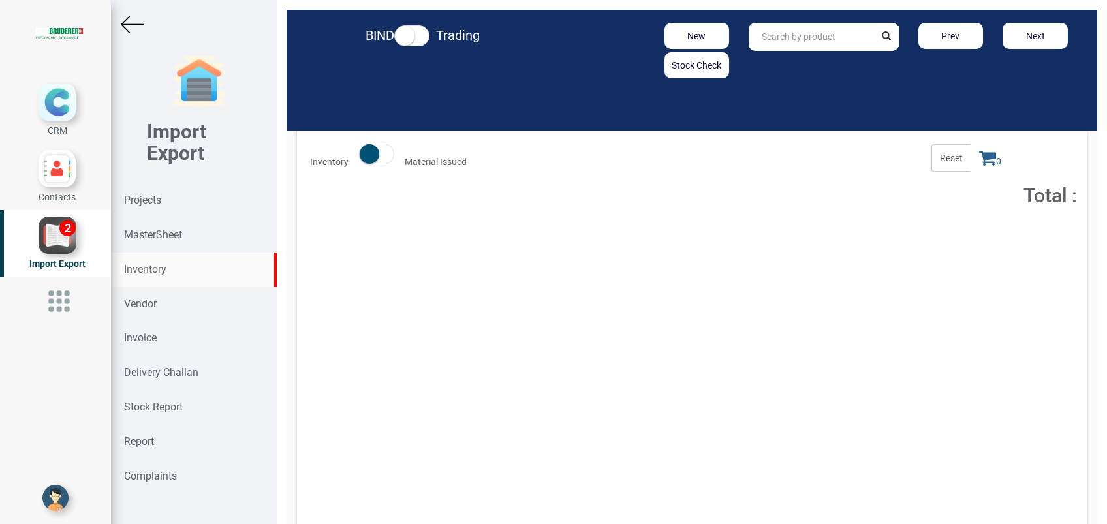
click at [816, 39] on input "text" at bounding box center [811, 37] width 125 height 28
paste input "94.6010.405.2"
type input "94.6010.405.2"
click at [815, 60] on link "94.6010.405.2" at bounding box center [800, 64] width 103 height 17
click at [743, 237] on span "Price : 13,029.01" at bounding box center [730, 236] width 57 height 9
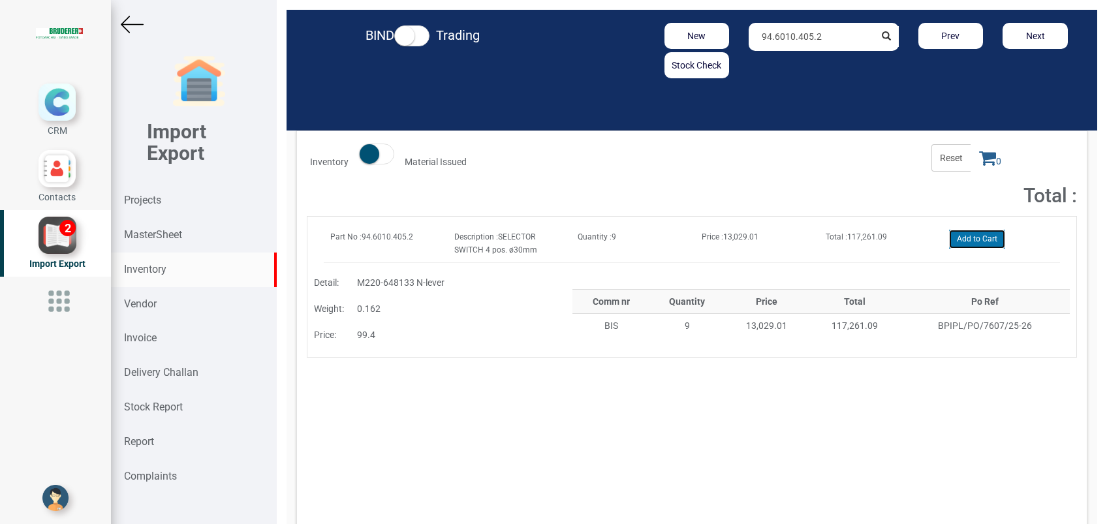
click at [968, 232] on button "Add to Cart" at bounding box center [977, 239] width 56 height 19
click at [979, 161] on icon at bounding box center [987, 158] width 17 height 18
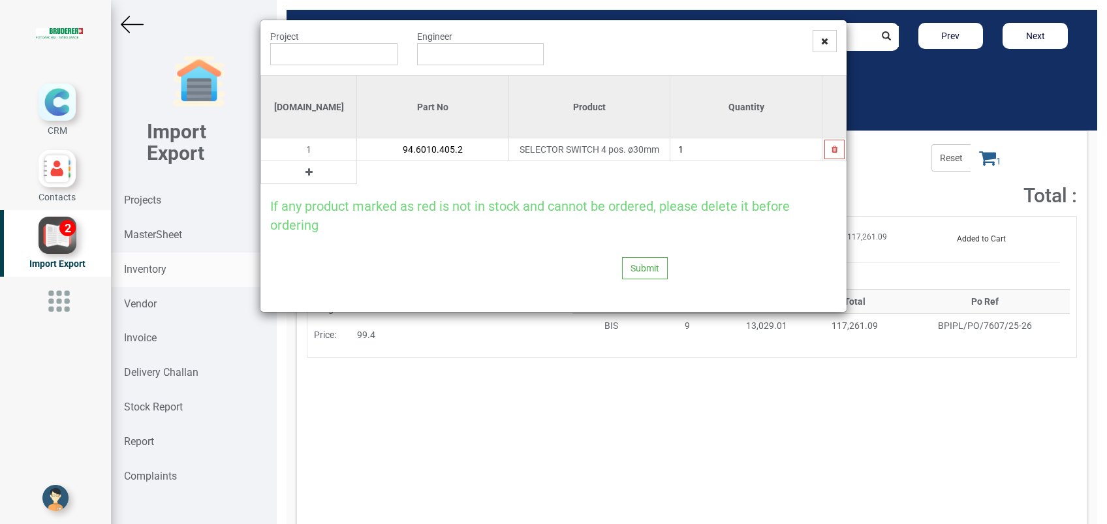
click at [302, 173] on button at bounding box center [309, 172] width 15 height 14
click at [357, 176] on input "text" at bounding box center [432, 172] width 151 height 22
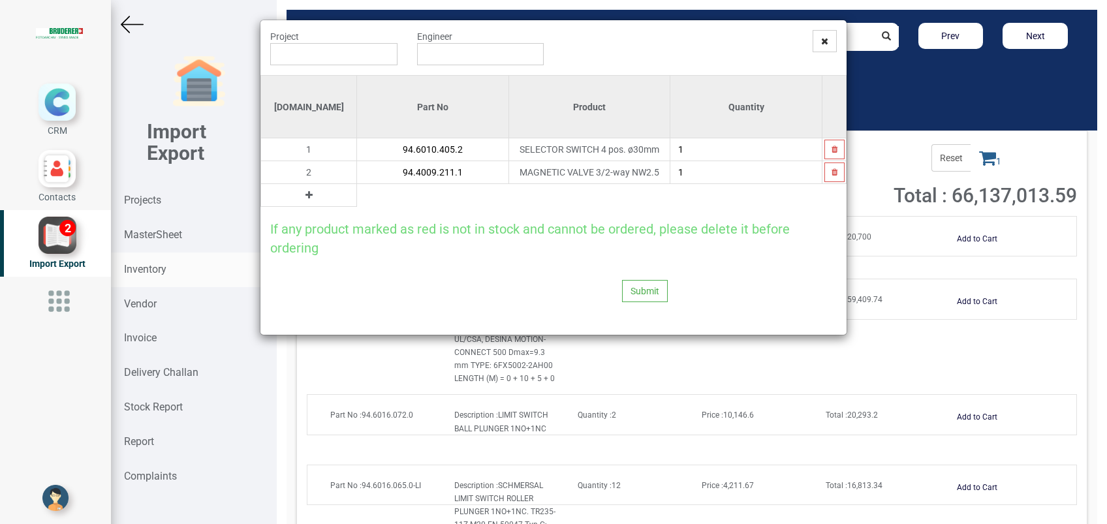
type input "94.4009.211.1"
click at [312, 57] on input "text" at bounding box center [333, 54] width 127 height 22
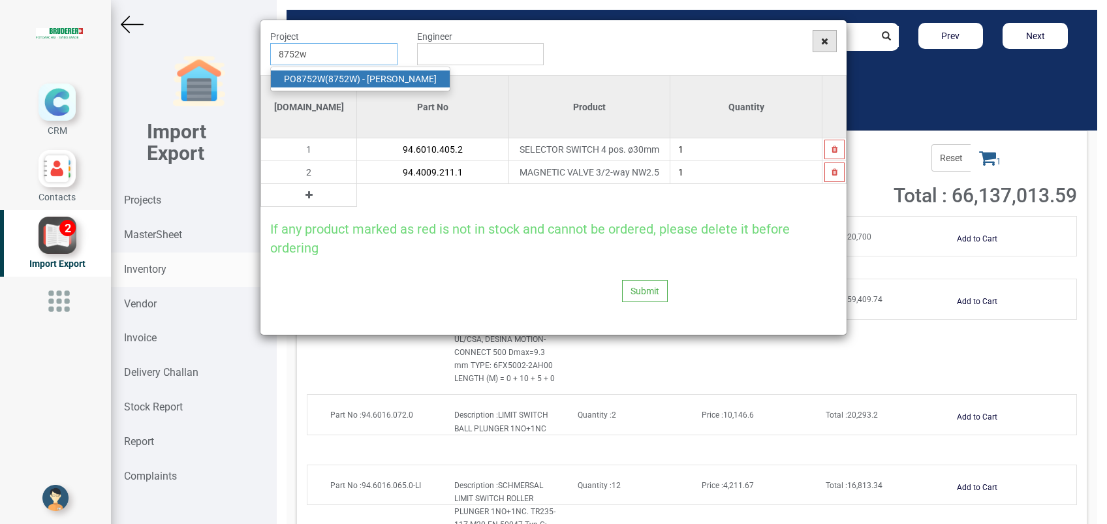
type input "8752w"
click at [821, 44] on icon at bounding box center [824, 41] width 7 height 9
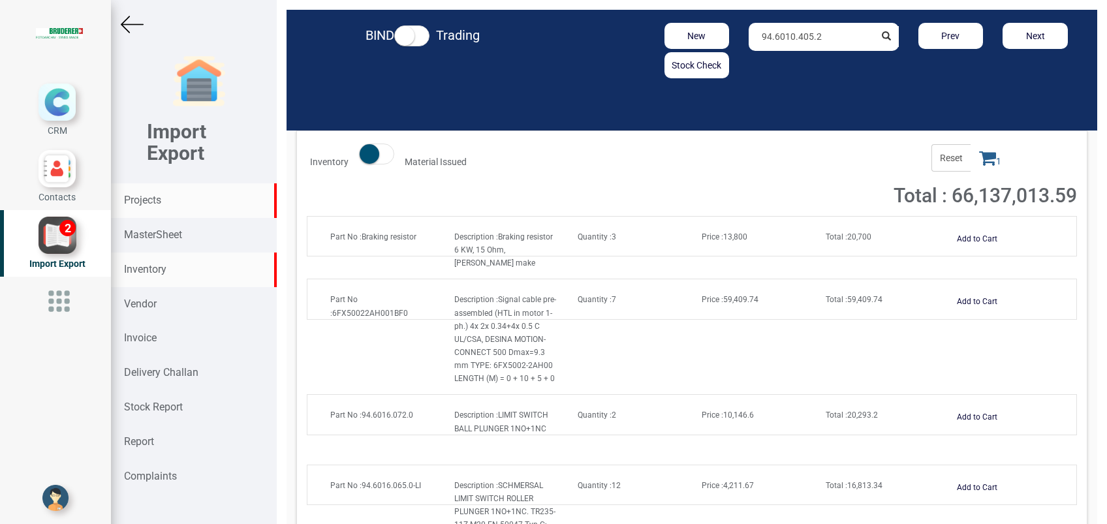
click at [133, 198] on strong "Projects" at bounding box center [142, 200] width 37 height 12
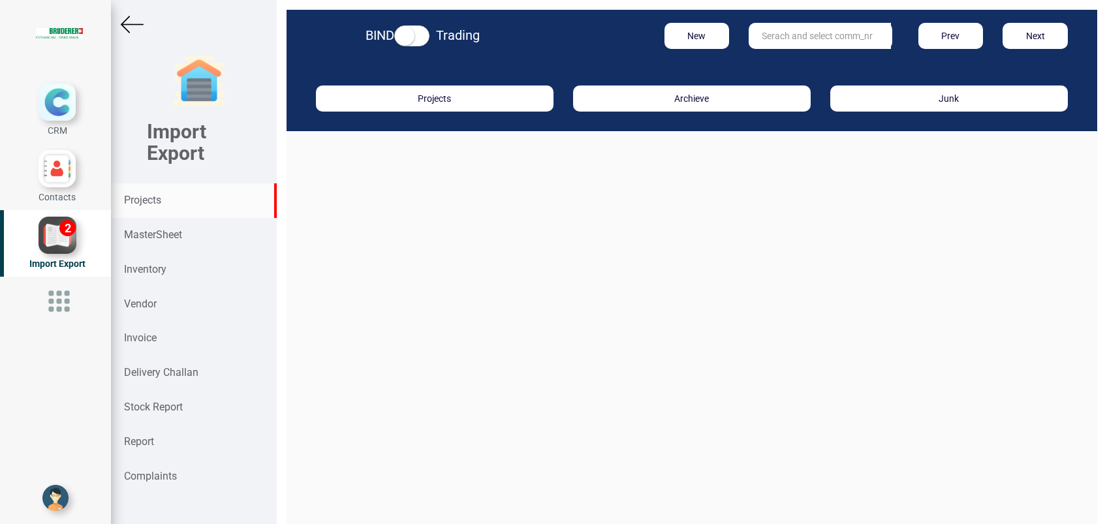
click at [768, 45] on input "text" at bounding box center [820, 36] width 142 height 26
click at [665, 46] on button "New" at bounding box center [697, 36] width 65 height 26
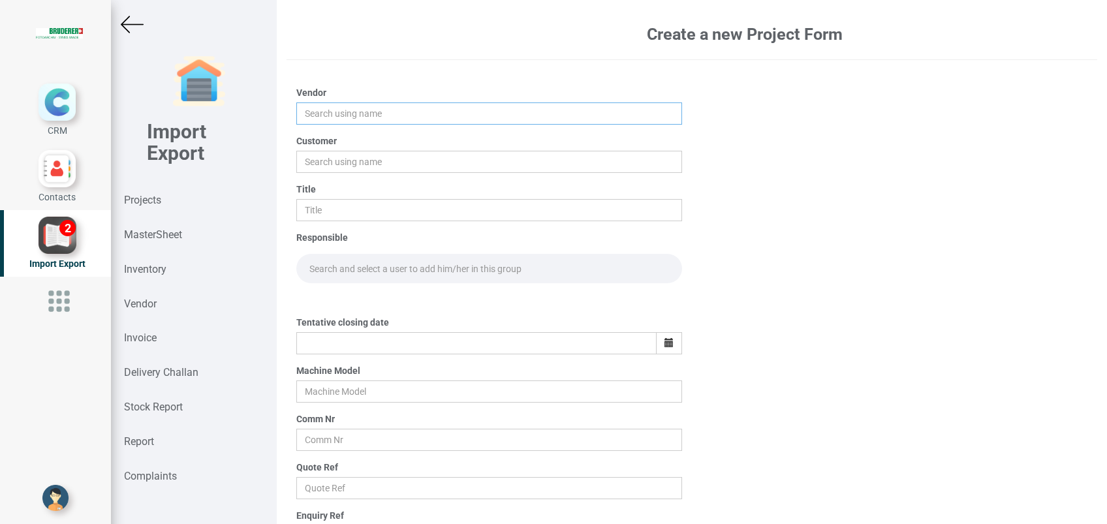
click at [416, 120] on input "text" at bounding box center [489, 113] width 386 height 22
type input "[PERSON_NAME]"
click at [389, 169] on input "text" at bounding box center [489, 162] width 386 height 22
type input "Besmak Components Pvt ltd"
click at [350, 213] on input "text" at bounding box center [489, 210] width 386 height 22
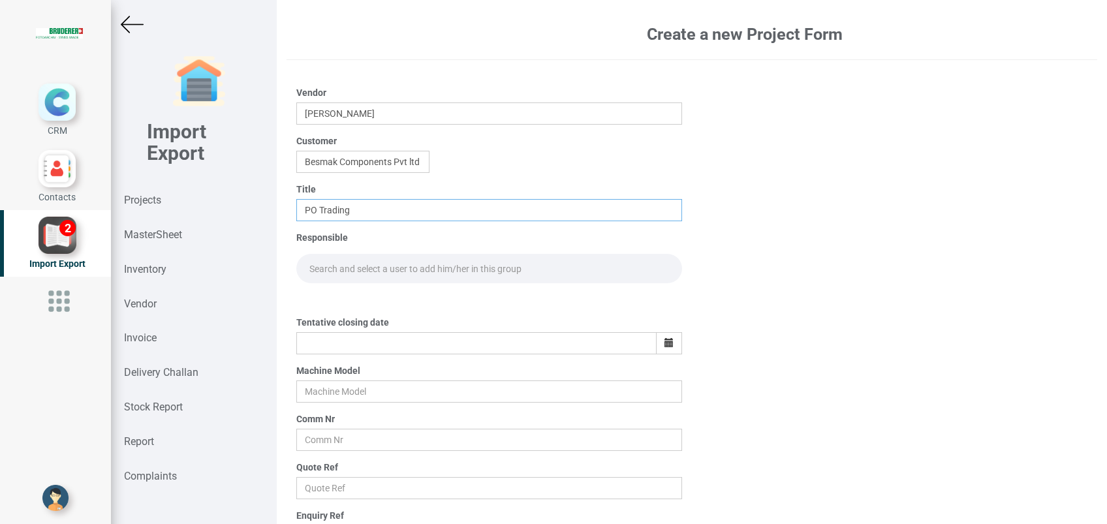
type input "PO Trading"
click at [343, 267] on input "text" at bounding box center [489, 268] width 386 height 29
type input "g"
click at [353, 296] on link "G opinath Anandan" at bounding box center [348, 297] width 103 height 17
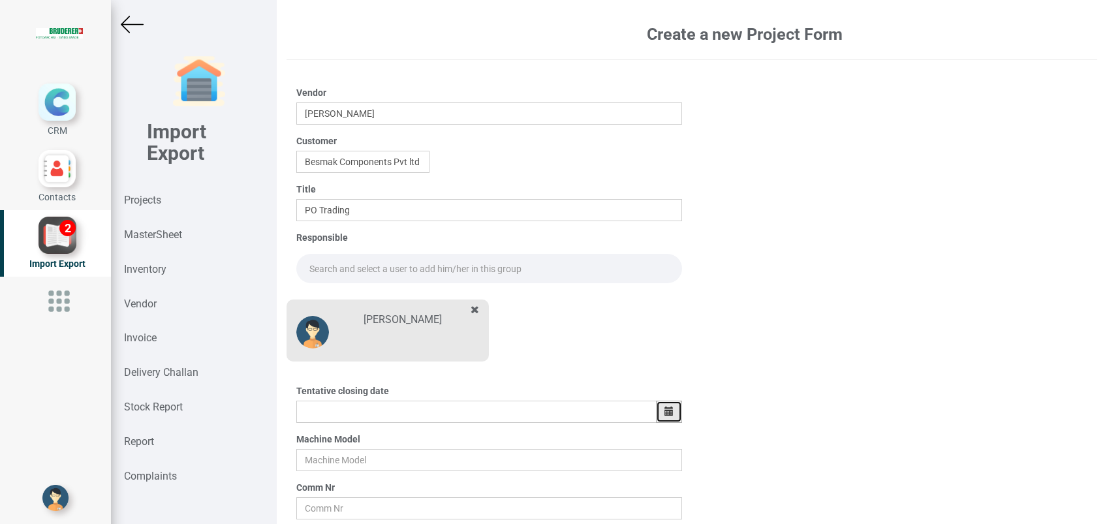
click at [665, 411] on icon "button" at bounding box center [669, 411] width 9 height 9
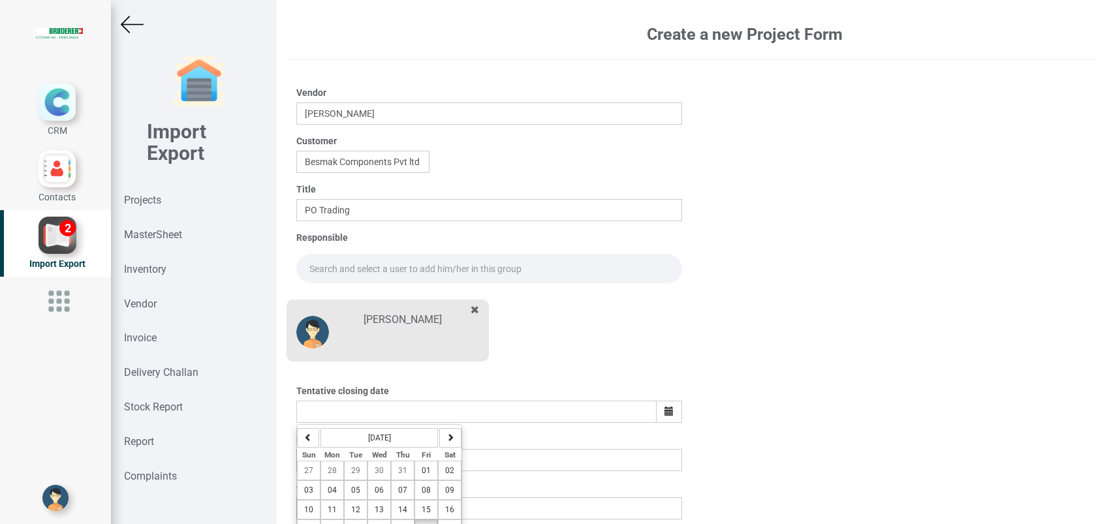
scroll to position [53, 0]
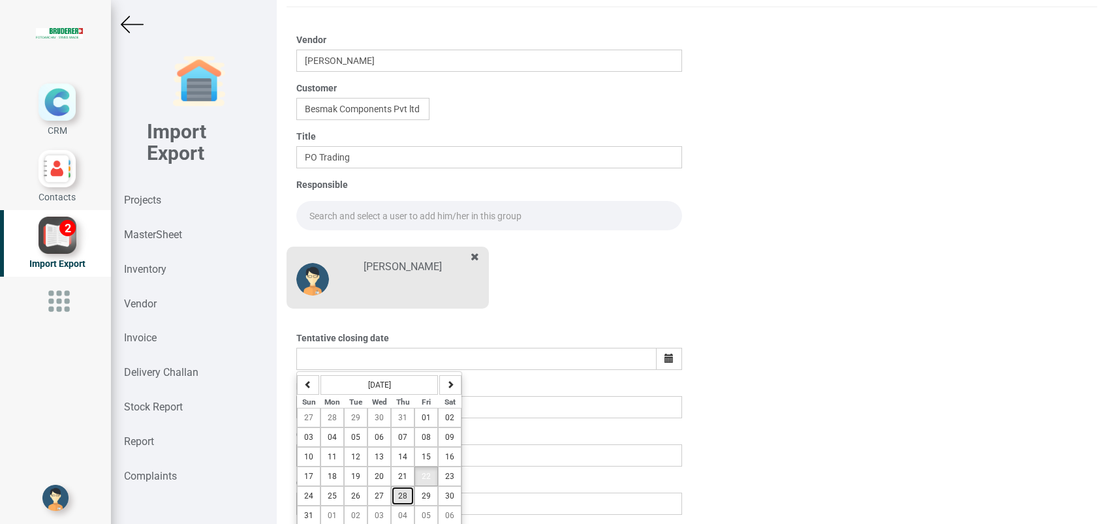
click at [400, 493] on span "28" at bounding box center [402, 496] width 9 height 9
type input "28-August-2025"
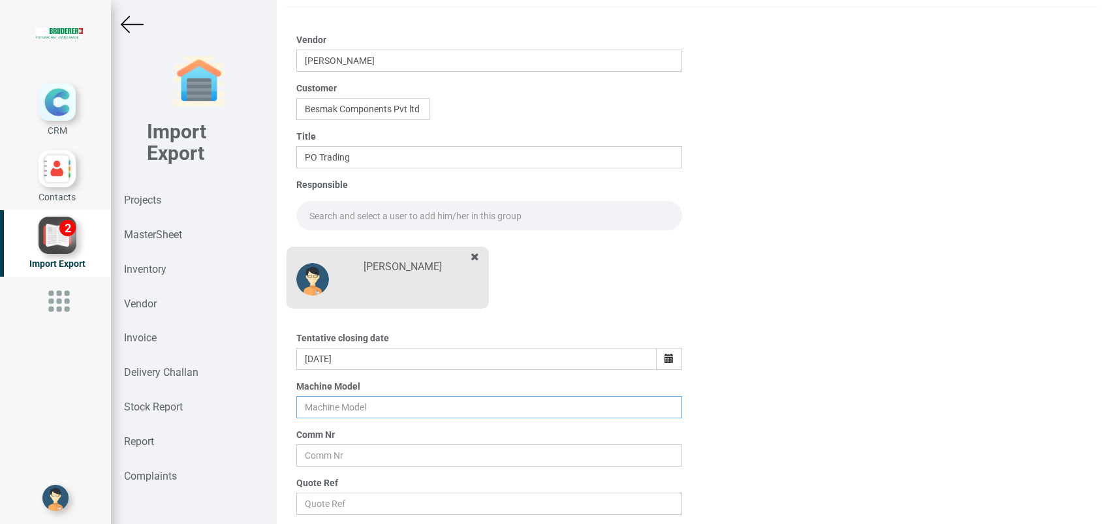
click at [342, 410] on input "text" at bounding box center [489, 407] width 386 height 22
type input "BSTA 25H(E)"
click at [341, 456] on input "text" at bounding box center [489, 456] width 386 height 22
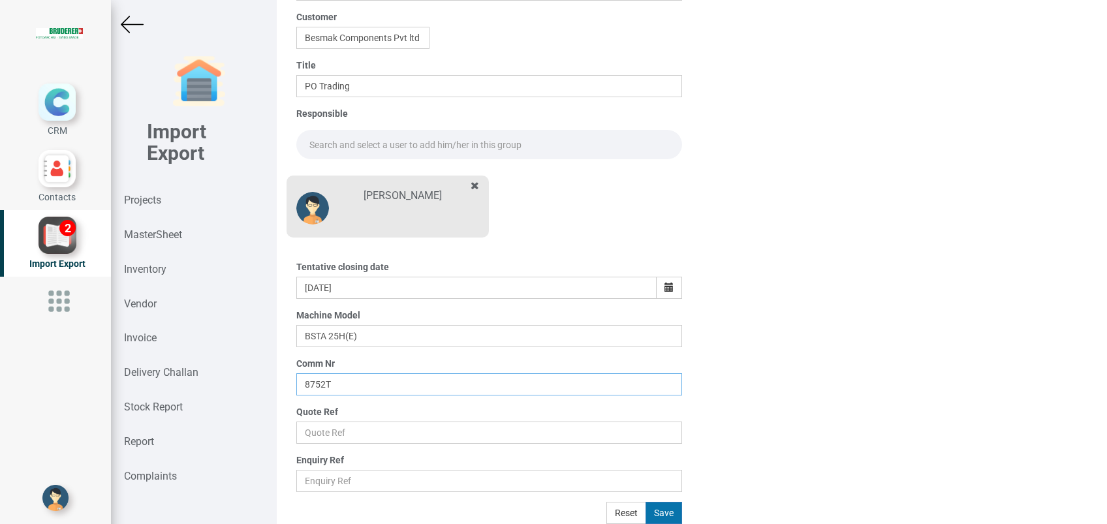
type input "8752T"
click at [652, 506] on button "Save" at bounding box center [664, 513] width 37 height 22
type input "27-August-2025"
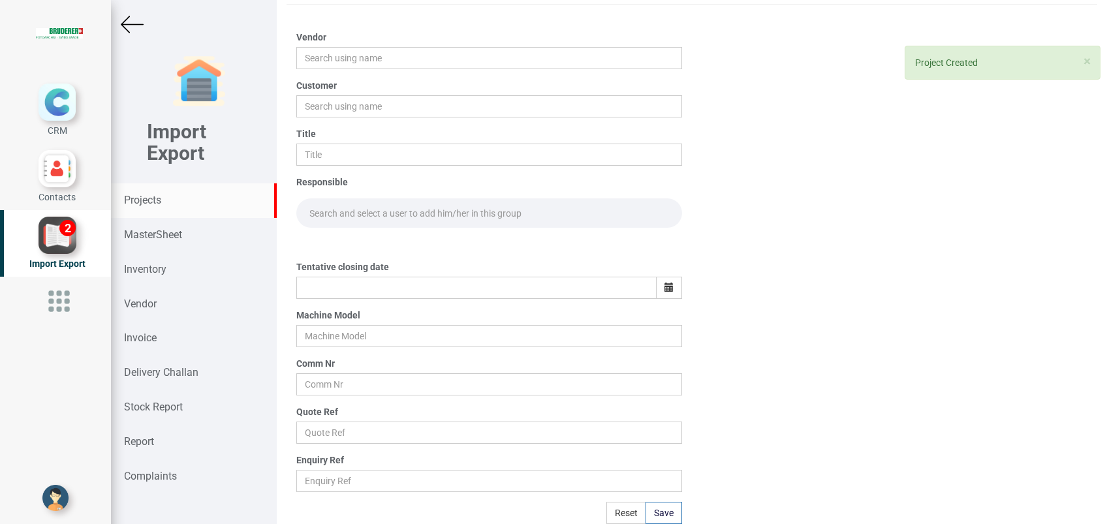
click at [146, 200] on strong "Projects" at bounding box center [142, 200] width 37 height 12
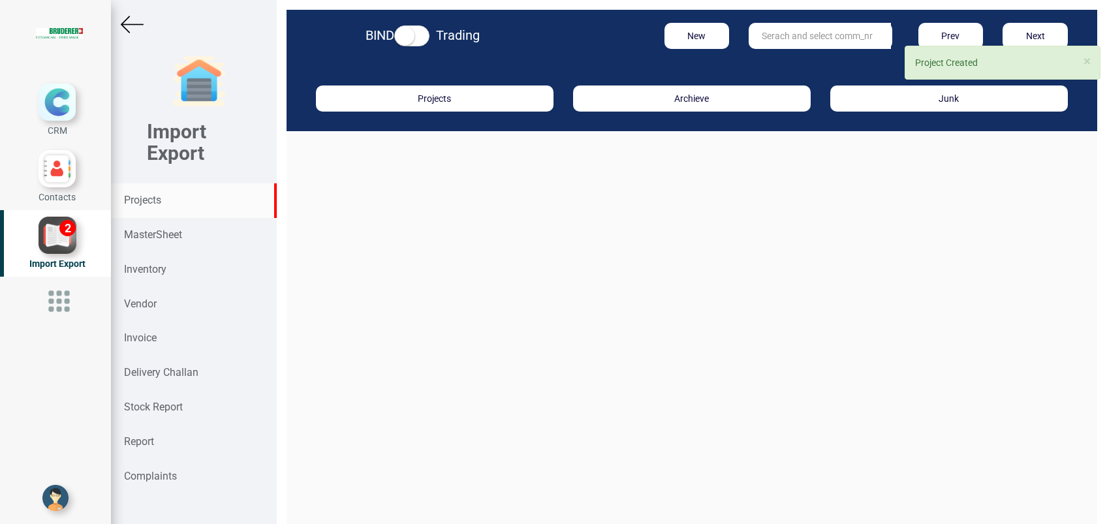
click at [797, 44] on input "text" at bounding box center [820, 36] width 142 height 26
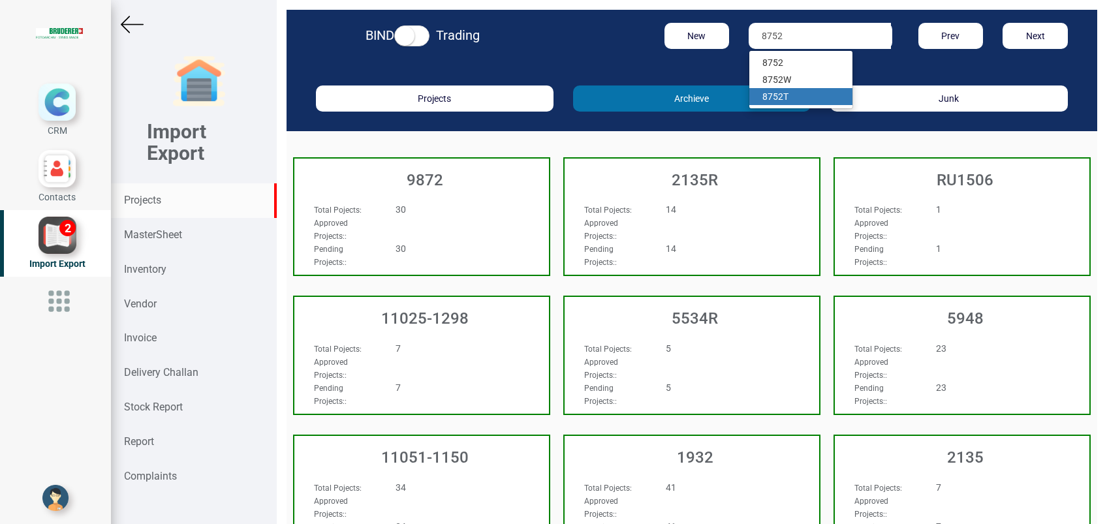
drag, startPoint x: 779, startPoint y: 92, endPoint x: 761, endPoint y: 110, distance: 25.9
click at [779, 93] on link "8752 T" at bounding box center [800, 96] width 103 height 17
type input "8752T"
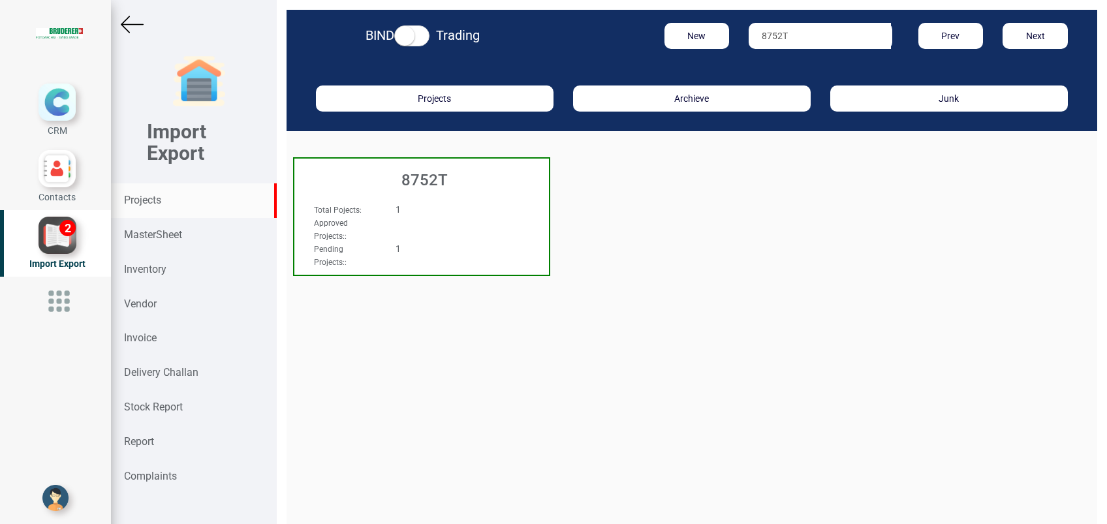
click at [406, 186] on h3 "8752T" at bounding box center [425, 180] width 248 height 17
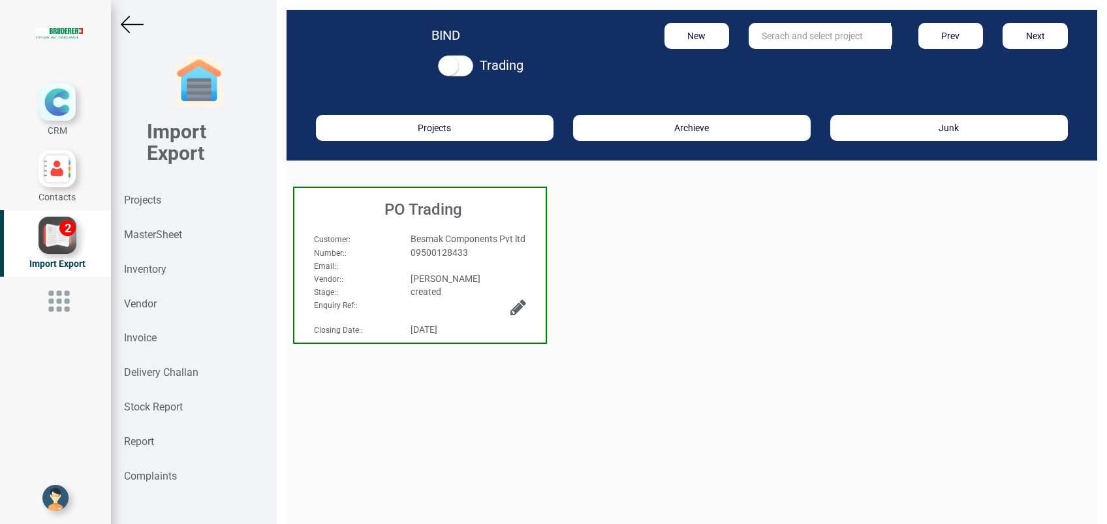
click at [418, 204] on h3 "PO Trading" at bounding box center [423, 209] width 245 height 17
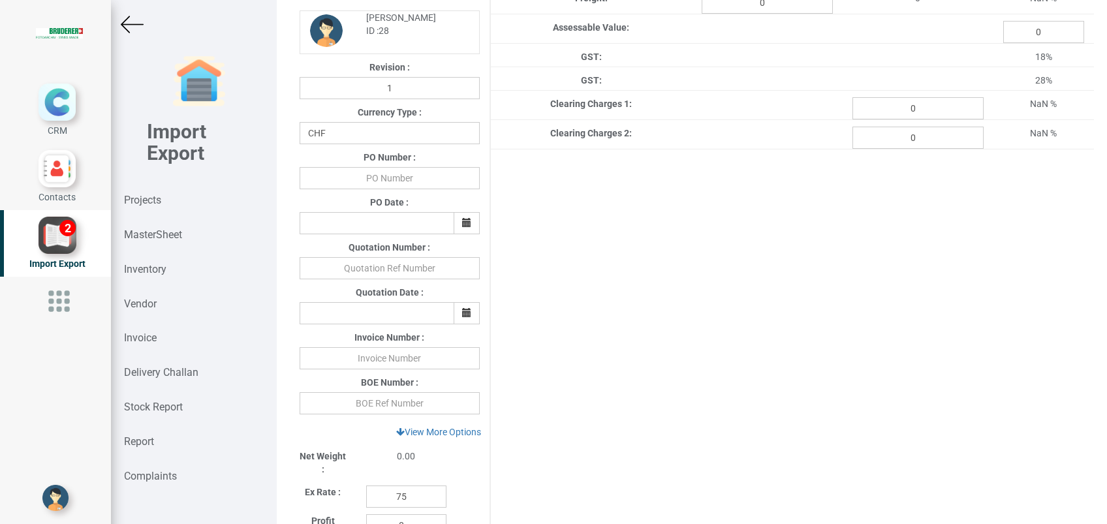
scroll to position [580, 0]
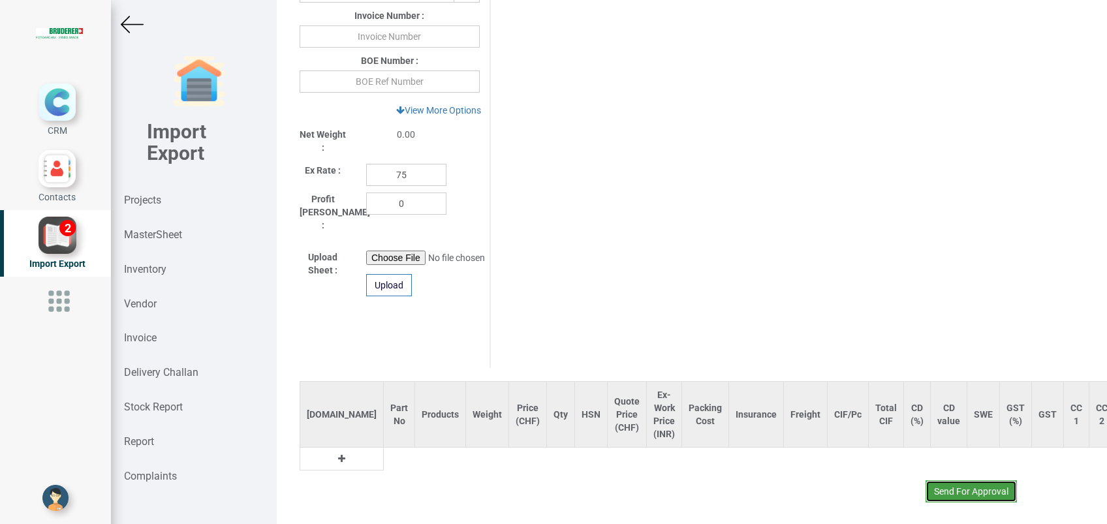
click at [967, 482] on button "Send For Approval" at bounding box center [971, 491] width 91 height 22
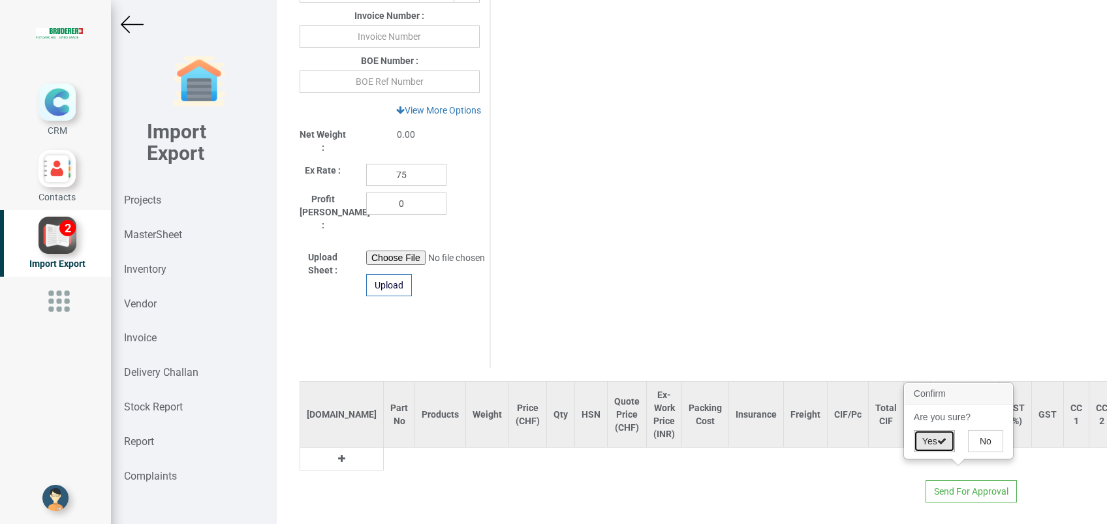
click at [925, 443] on button "Yes" at bounding box center [934, 441] width 41 height 22
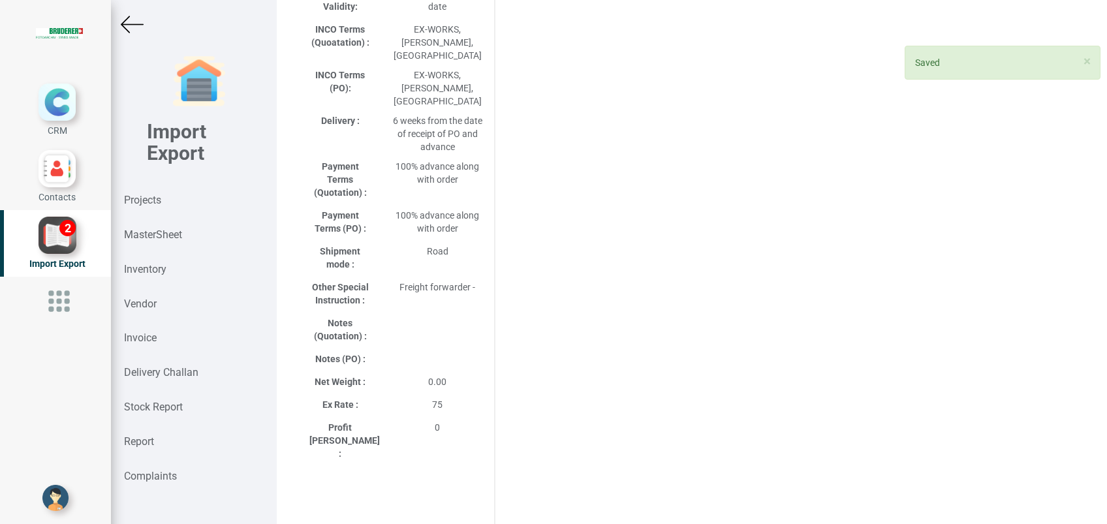
scroll to position [715, 0]
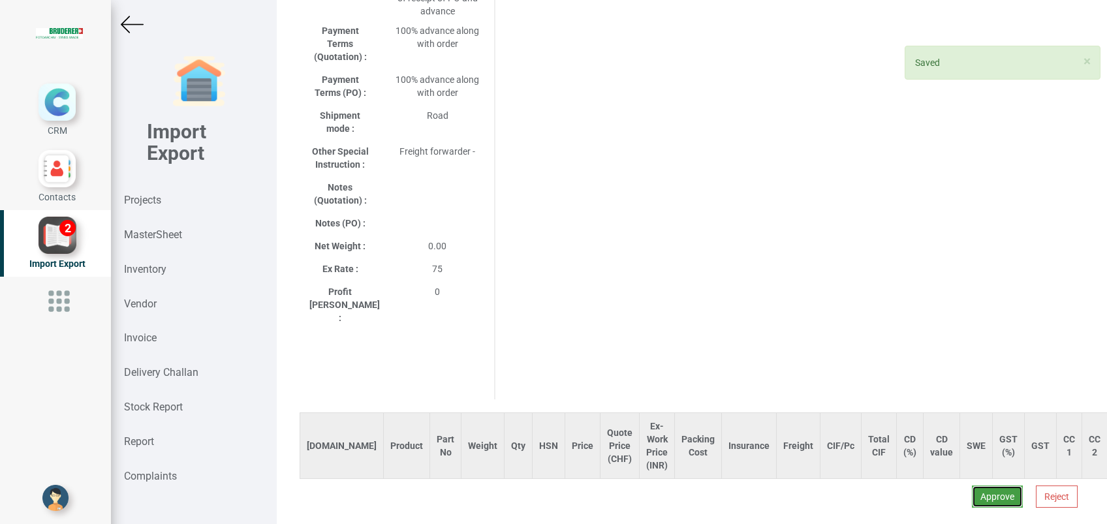
click at [979, 486] on button "Approve" at bounding box center [997, 497] width 51 height 22
click at [955, 438] on button "Yes" at bounding box center [958, 435] width 41 height 22
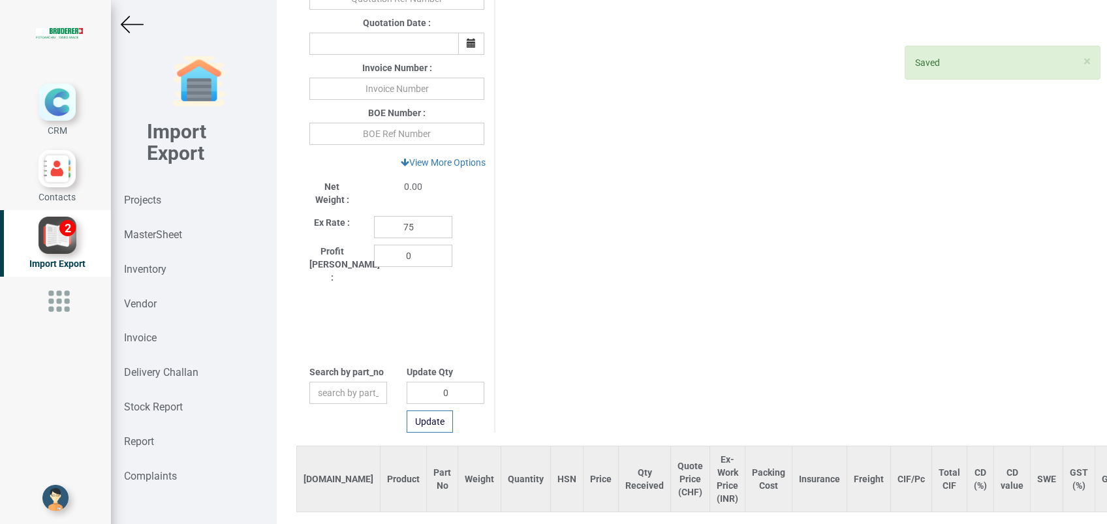
scroll to position [557, 0]
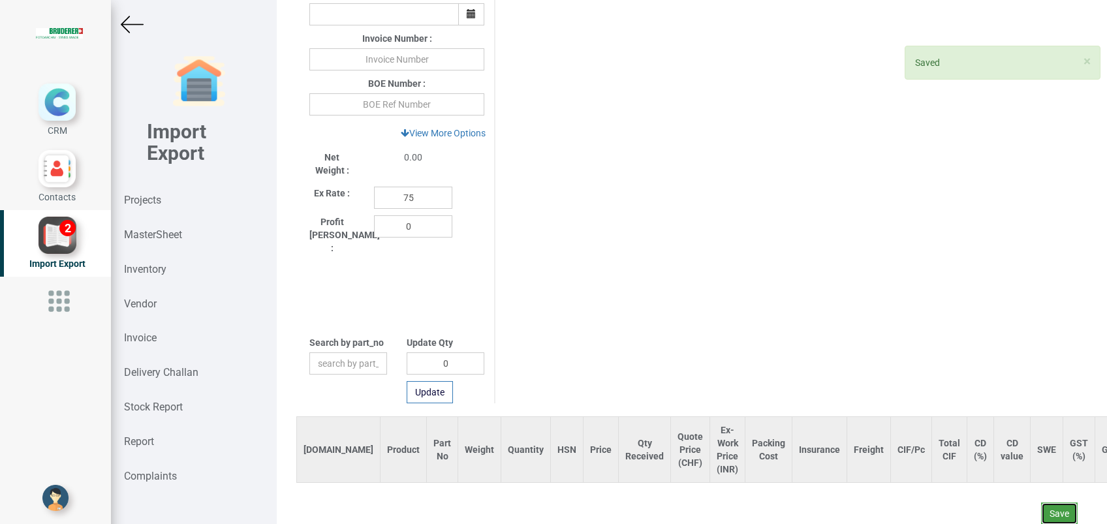
click at [1041, 503] on button "Save" at bounding box center [1059, 514] width 37 height 22
click at [1019, 464] on button "Yes" at bounding box center [1021, 464] width 41 height 22
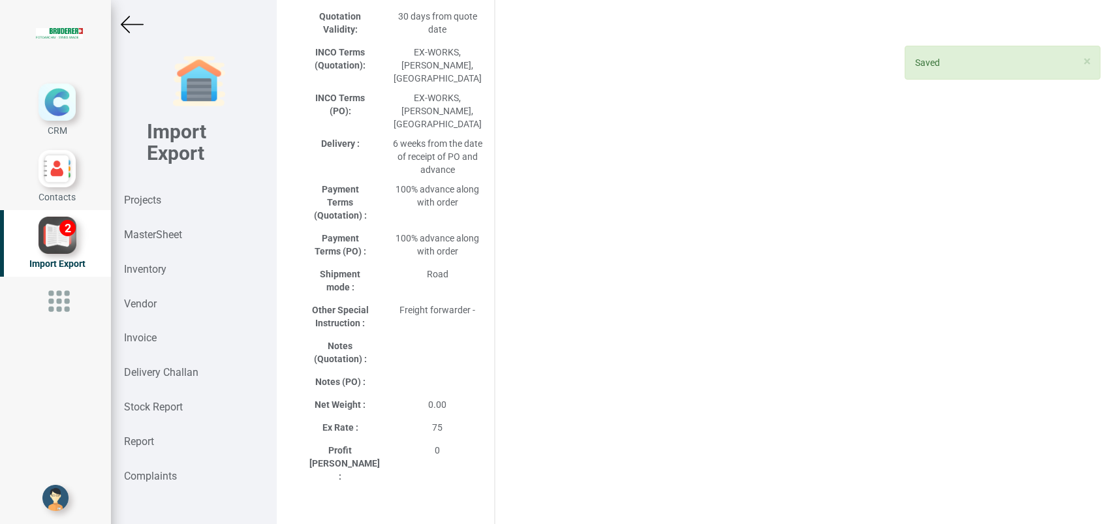
scroll to position [0, 0]
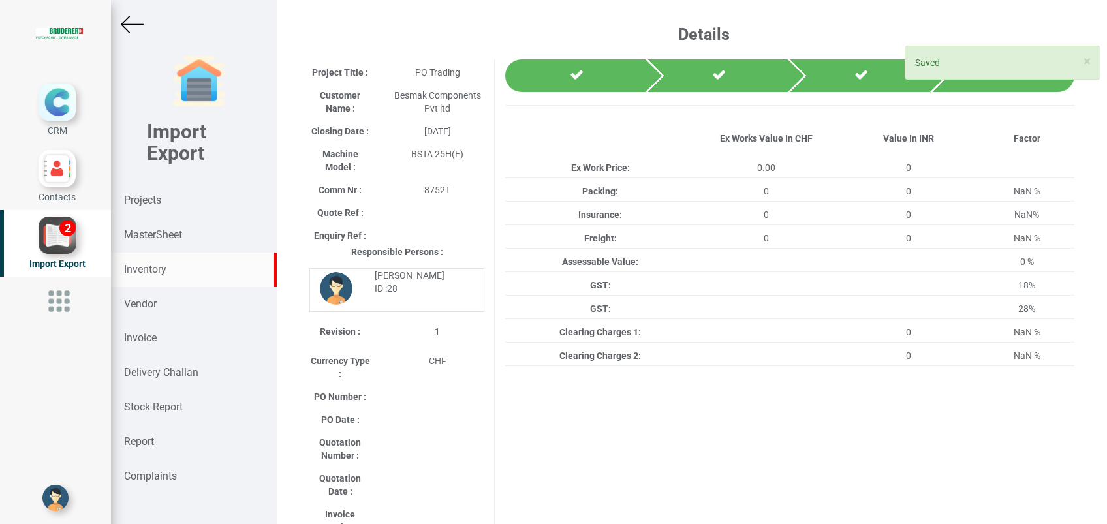
drag, startPoint x: 144, startPoint y: 269, endPoint x: 253, endPoint y: 281, distance: 110.4
click at [144, 270] on strong "Inventory" at bounding box center [145, 269] width 42 height 12
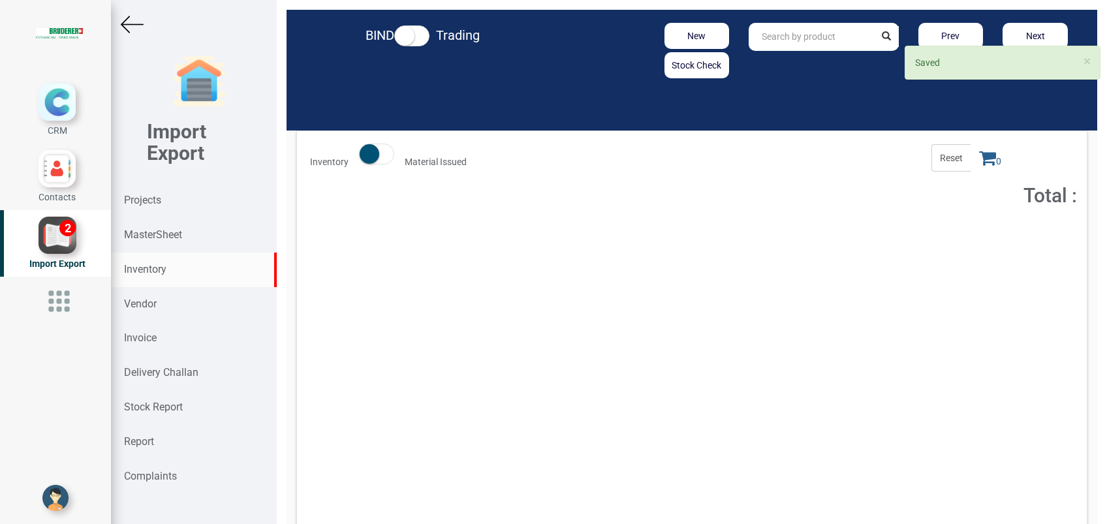
click at [749, 40] on input "text" at bounding box center [811, 37] width 125 height 28
paste input "94.6010.405.2"
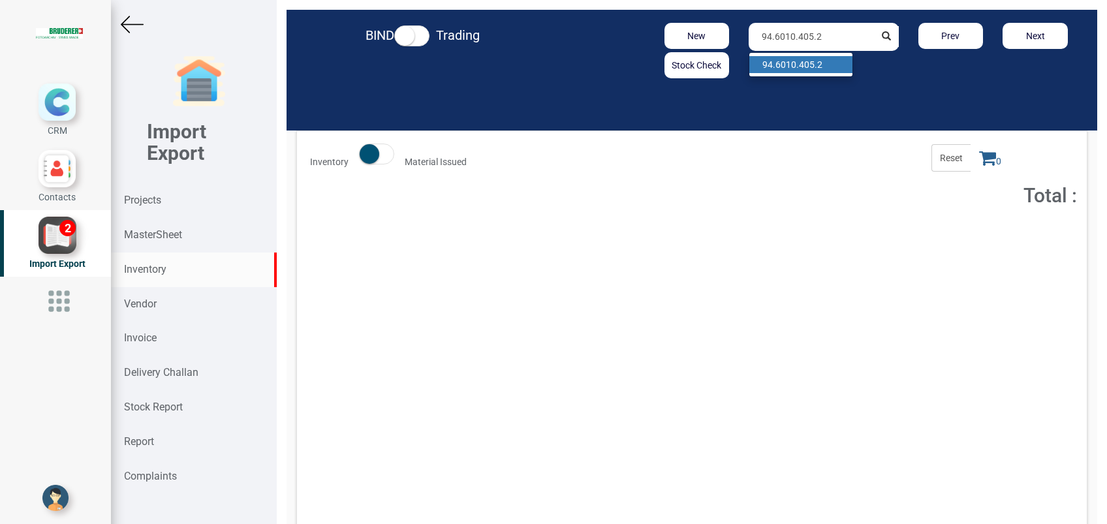
type input "94.6010.405.2"
click at [789, 68] on strong "94.6010.405.2" at bounding box center [793, 64] width 60 height 10
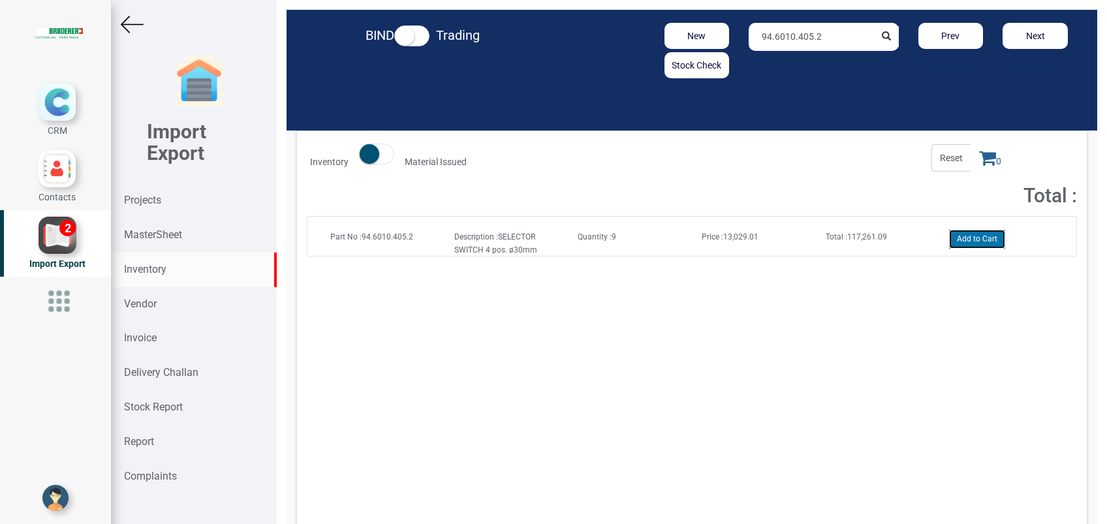
click at [967, 236] on button "Add to Cart" at bounding box center [977, 239] width 56 height 19
click at [979, 163] on icon at bounding box center [987, 158] width 17 height 18
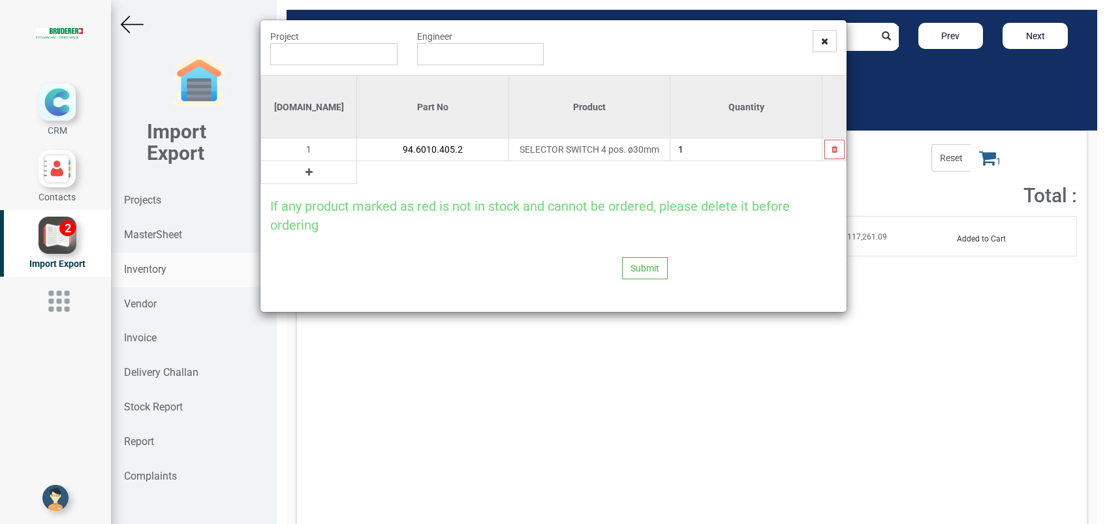
click at [302, 172] on button at bounding box center [309, 172] width 15 height 14
click at [360, 174] on input "text" at bounding box center [432, 172] width 151 height 22
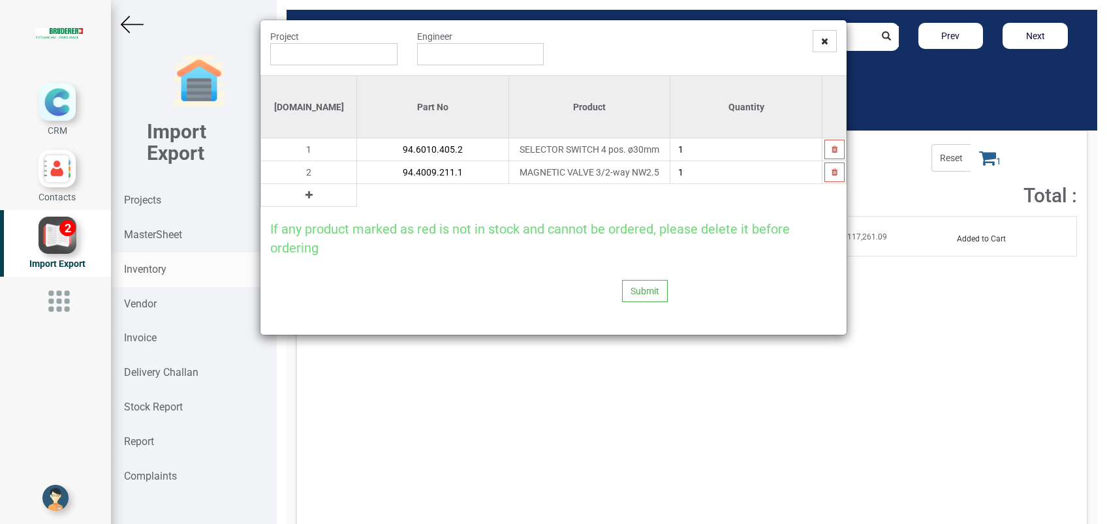
type input "94.4009.211.1"
click at [346, 52] on input "text" at bounding box center [333, 54] width 127 height 22
type input "PO Trading ( 8752T ) - BRUDERER AG"
click at [444, 62] on input "text" at bounding box center [480, 54] width 127 height 22
drag, startPoint x: 449, startPoint y: 76, endPoint x: 479, endPoint y: 129, distance: 61.1
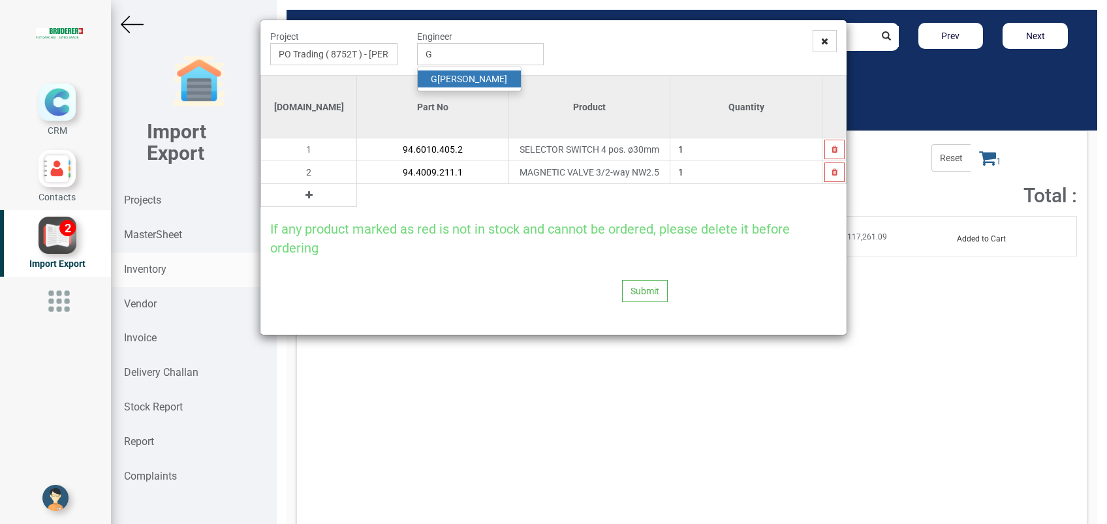
click at [449, 76] on link "G opinath Anandan" at bounding box center [469, 79] width 103 height 17
type input "[PERSON_NAME]"
click at [631, 289] on button "Submit" at bounding box center [645, 291] width 46 height 22
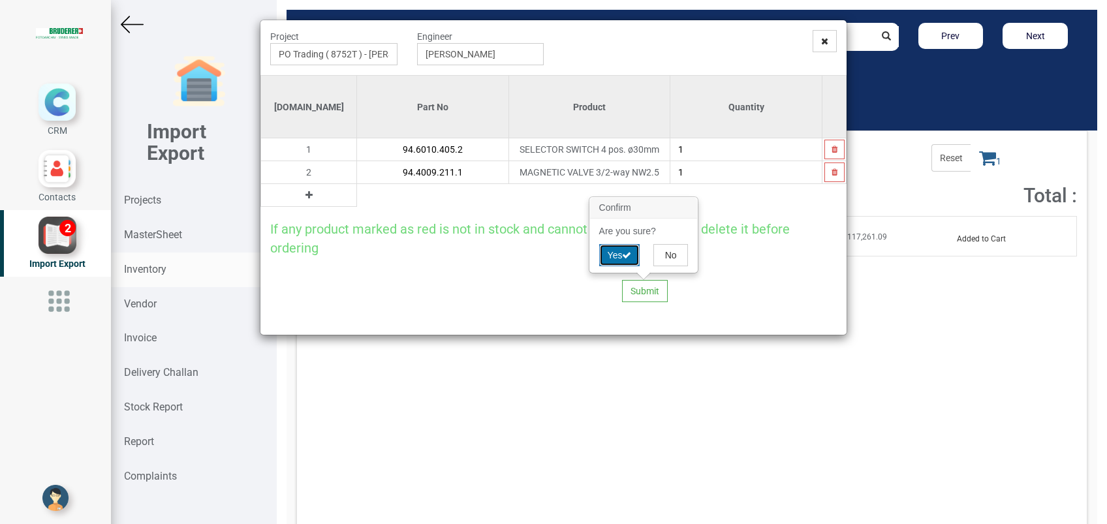
click at [612, 259] on button "Yes" at bounding box center [619, 255] width 41 height 22
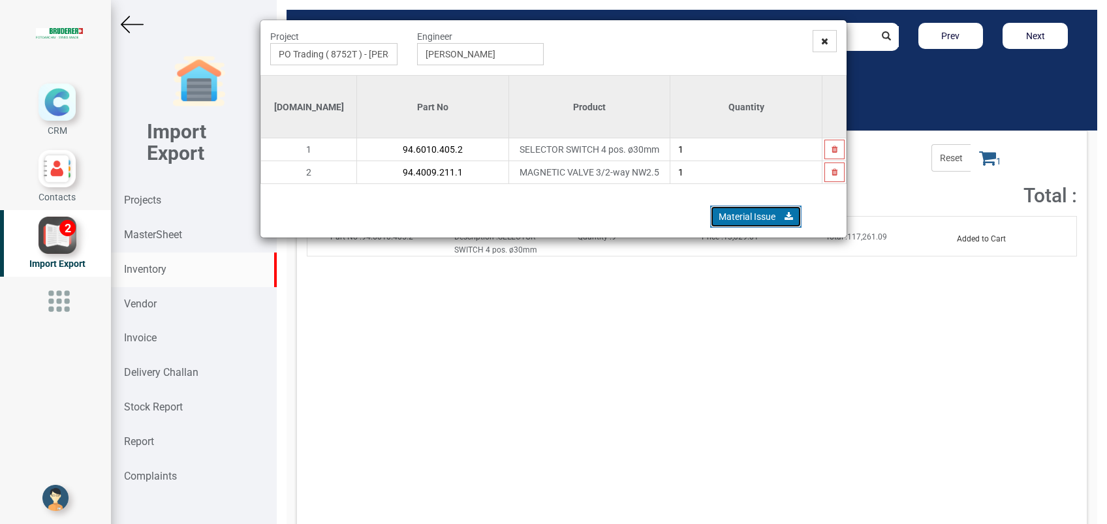
click at [729, 213] on link "Material Issue" at bounding box center [755, 217] width 91 height 22
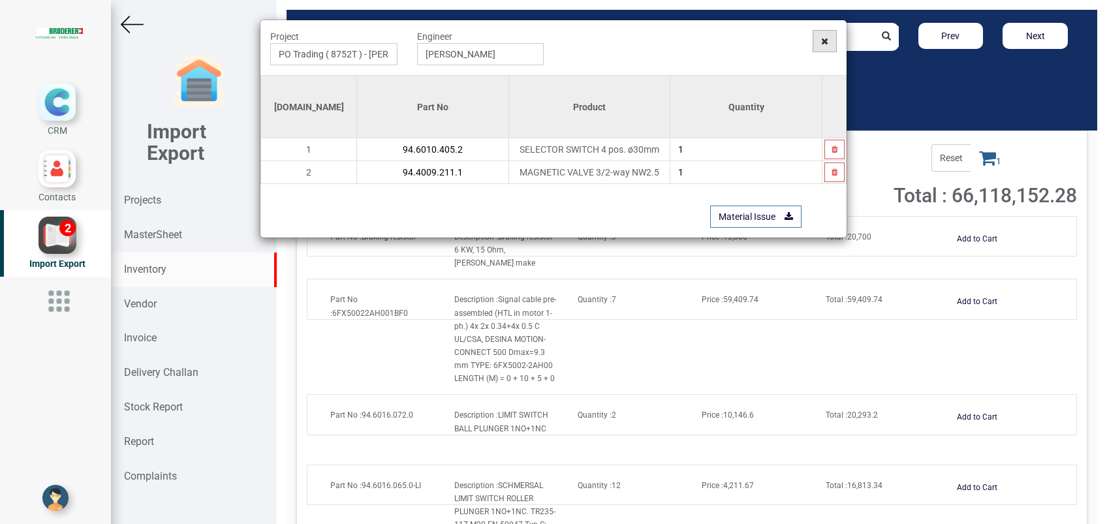
click at [822, 42] on icon at bounding box center [824, 41] width 7 height 9
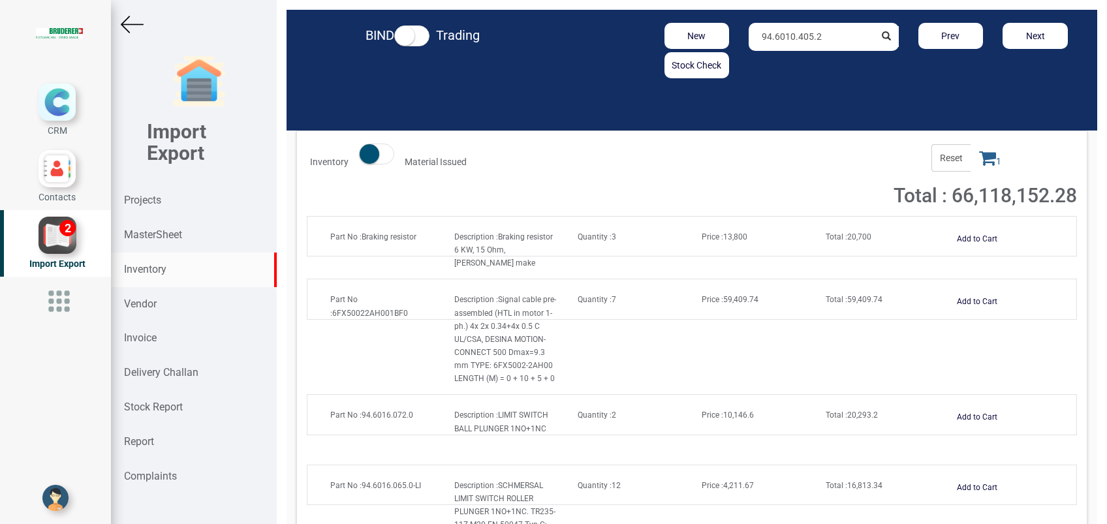
click at [391, 157] on span at bounding box center [376, 154] width 35 height 21
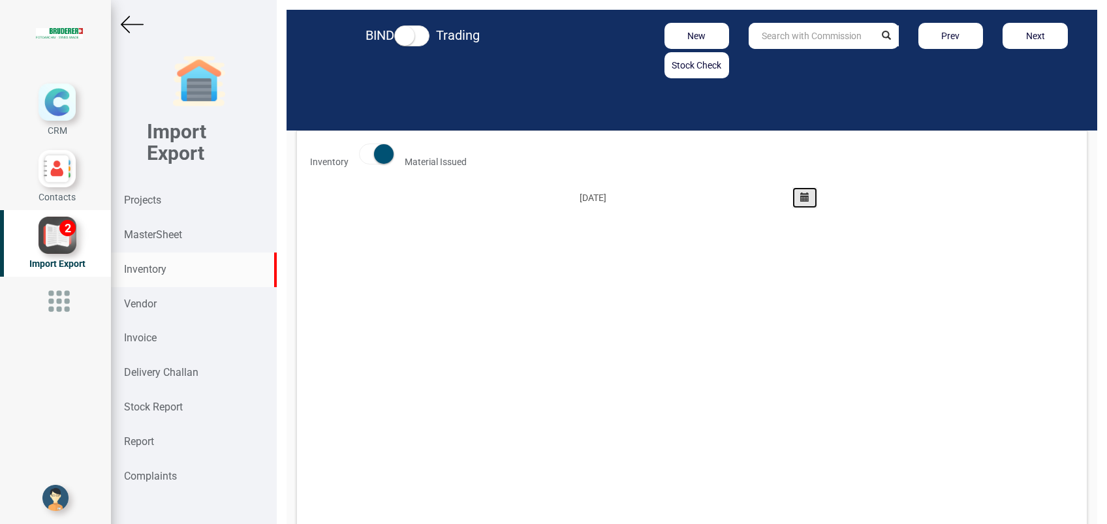
click at [800, 200] on icon "button" at bounding box center [804, 197] width 9 height 9
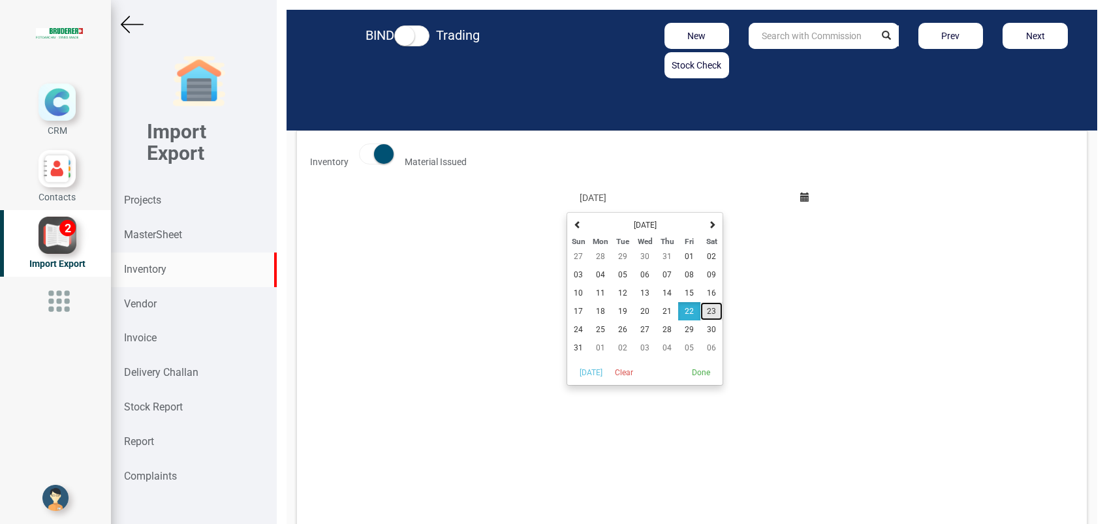
click at [707, 307] on span "23" at bounding box center [711, 311] width 9 height 9
type input "23-August-2025"
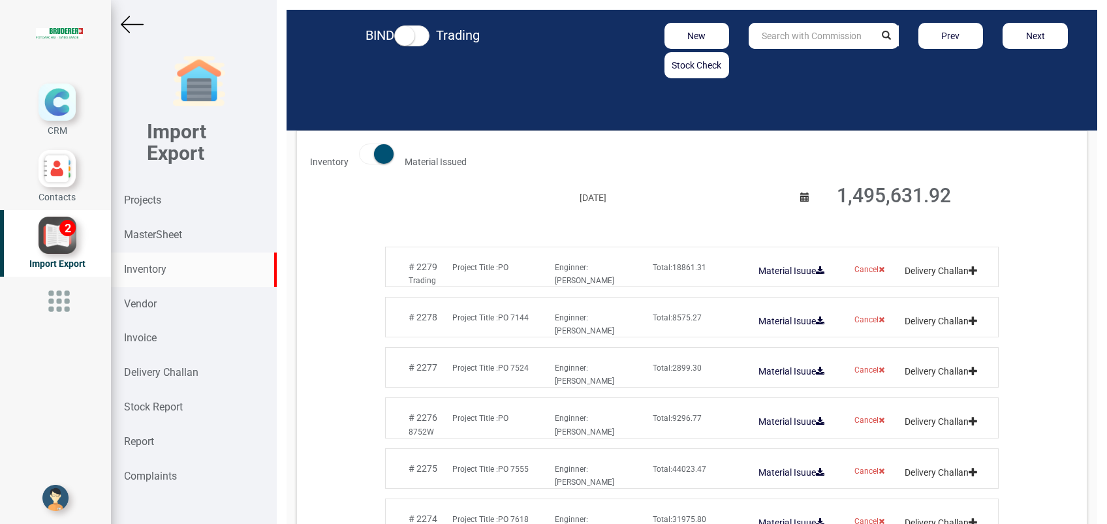
click at [159, 281] on div "Inventory" at bounding box center [194, 270] width 166 height 35
click at [801, 42] on input "text" at bounding box center [811, 36] width 125 height 26
type input "EP109"
click at [366, 157] on span at bounding box center [376, 154] width 35 height 21
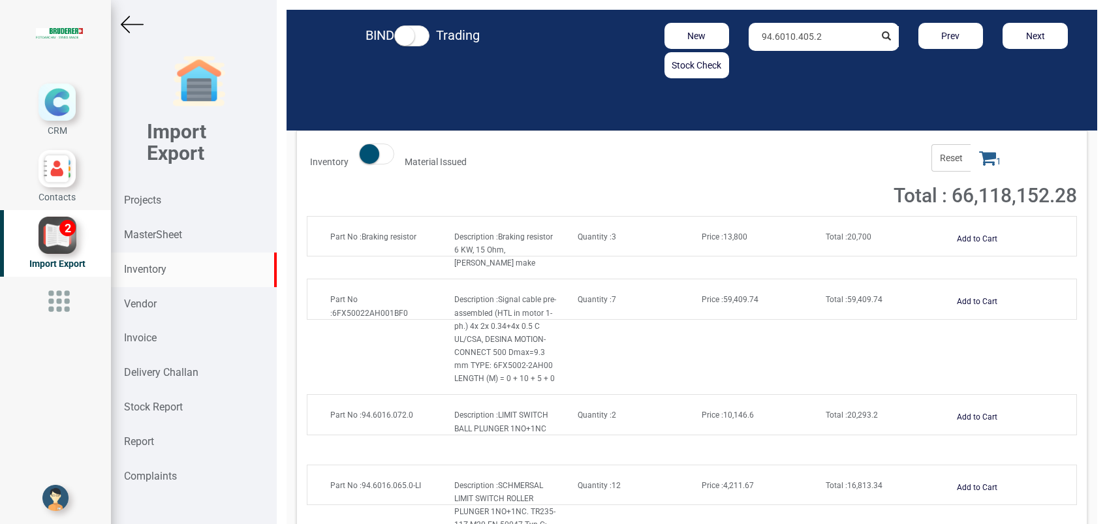
drag, startPoint x: 827, startPoint y: 40, endPoint x: 542, endPoint y: 38, distance: 284.6
click at [542, 38] on div "BIND Trading New Stock Check 94.6010.405.2 Prev Next" at bounding box center [692, 51] width 811 height 82
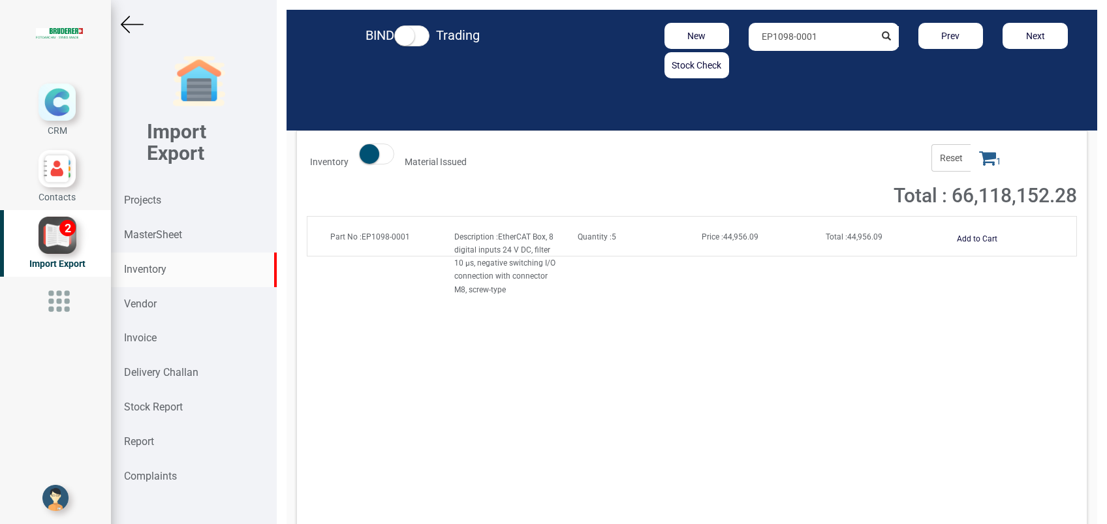
type input "EP1098-0001"
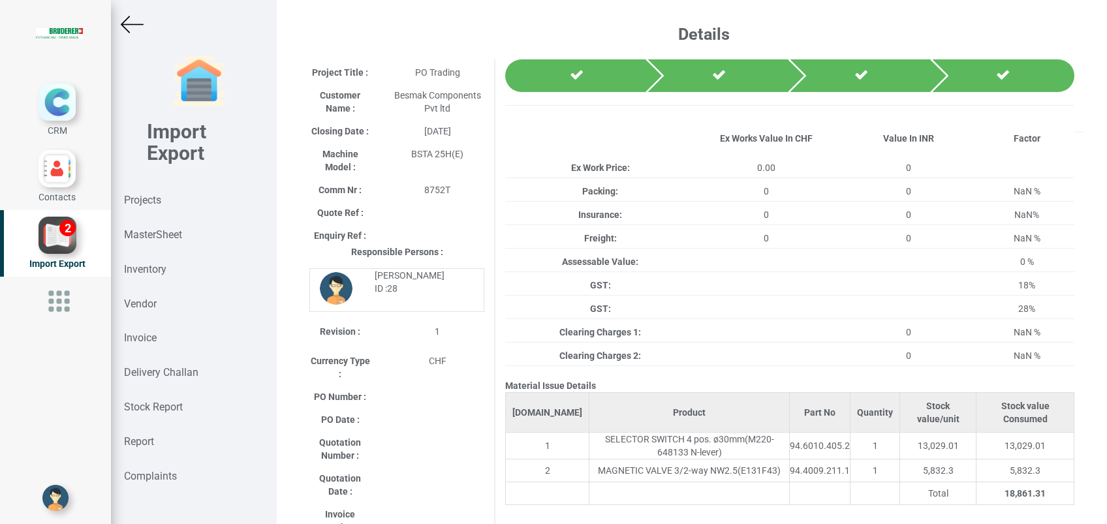
click at [160, 266] on strong "Inventory" at bounding box center [145, 269] width 42 height 12
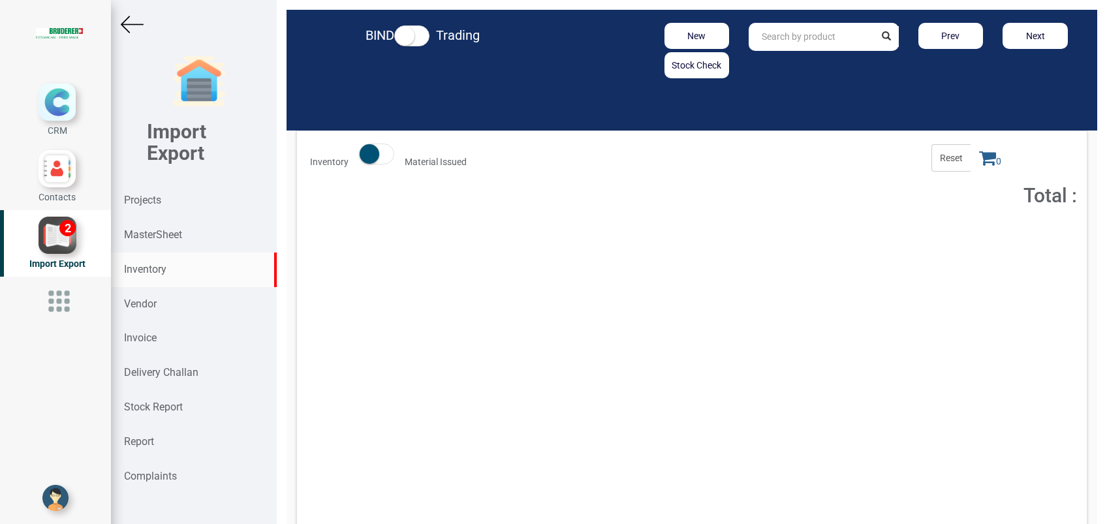
click at [773, 37] on input "text" at bounding box center [811, 37] width 125 height 28
paste input "94.4001.400.1"
click at [783, 59] on strong "94.4001.400.1" at bounding box center [793, 64] width 60 height 10
click at [829, 236] on strong "Total :" at bounding box center [837, 236] width 22 height 9
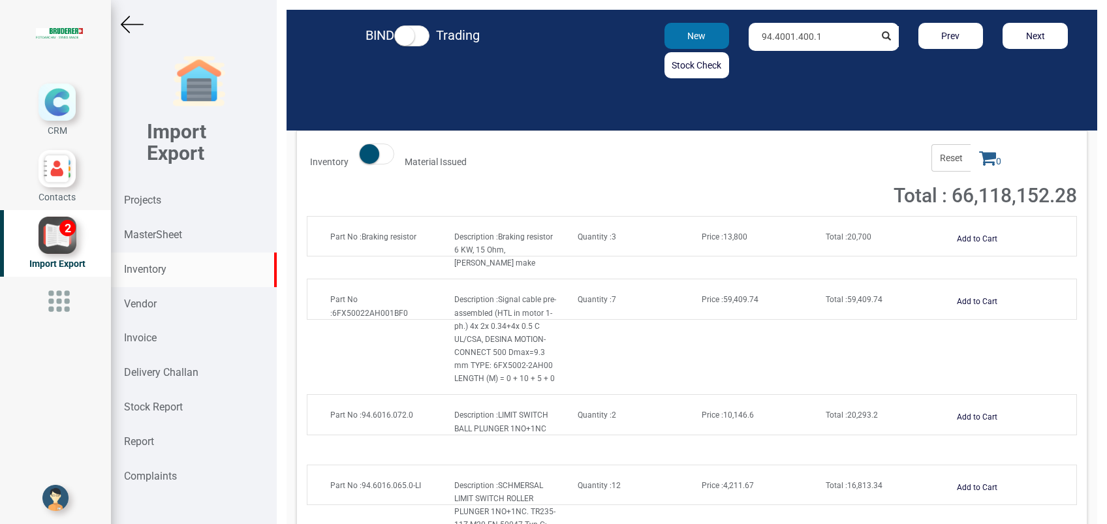
drag, startPoint x: 820, startPoint y: 35, endPoint x: 705, endPoint y: 39, distance: 114.9
click at [705, 39] on div "New Stock Check 94.4001.400.1 Prev Next" at bounding box center [823, 50] width 527 height 55
paste input "9.211"
type input "94.4009.211.1"
click at [773, 63] on strong "94.4009.211.1" at bounding box center [793, 64] width 60 height 10
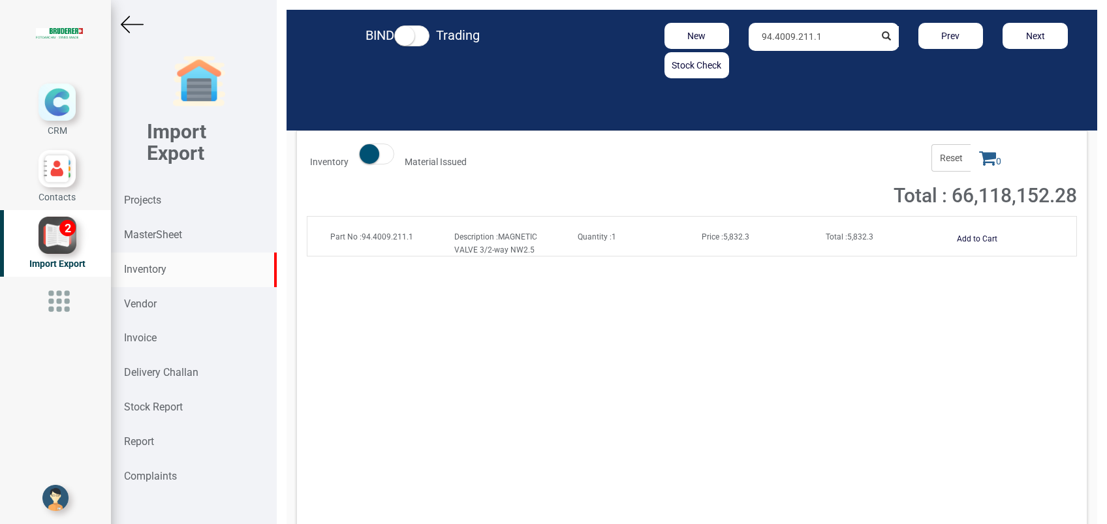
click at [839, 234] on strong "Total :" at bounding box center [837, 236] width 22 height 9
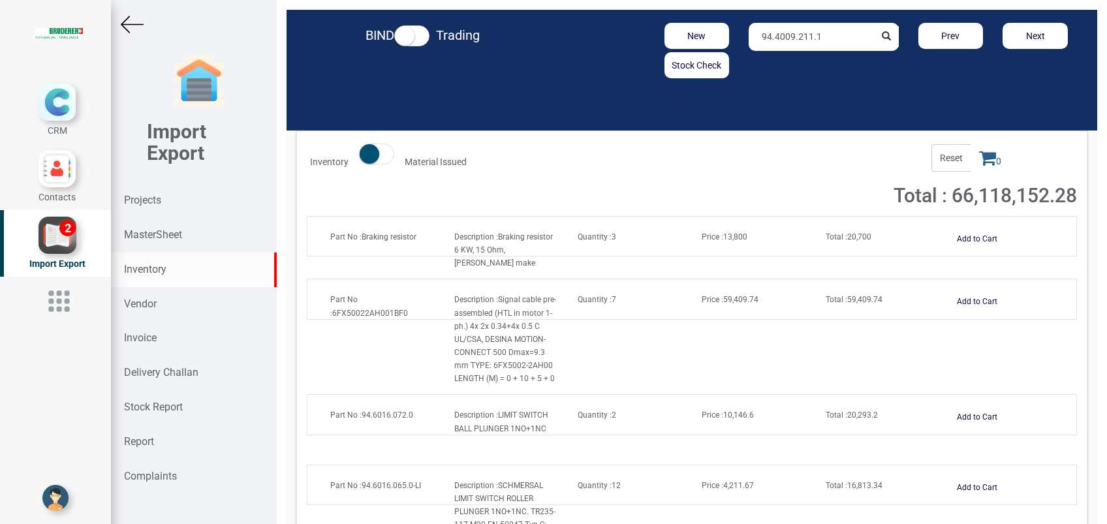
drag, startPoint x: 825, startPoint y: 40, endPoint x: 610, endPoint y: 38, distance: 214.8
click at [610, 38] on div "New Stock Check 94.4009.211.1 Prev Next" at bounding box center [823, 50] width 527 height 55
paste input "94.4001.400.1"
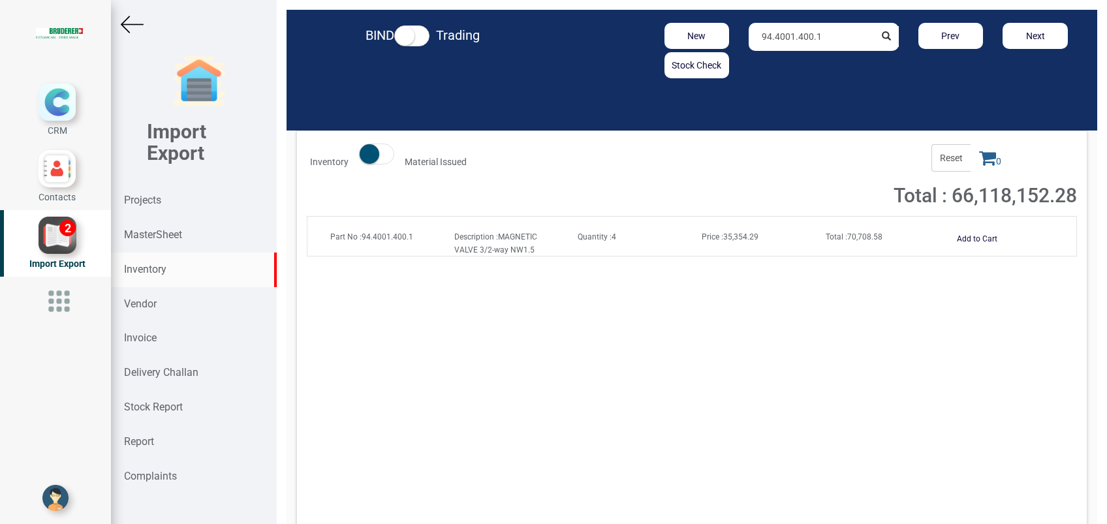
click at [850, 236] on span "Total : 70,708.58" at bounding box center [854, 236] width 57 height 9
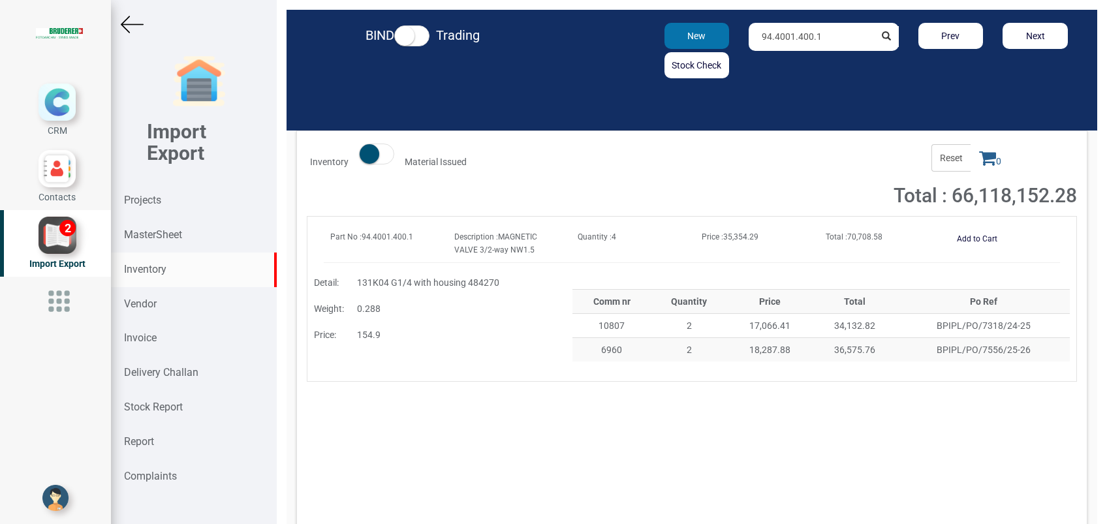
drag, startPoint x: 821, startPoint y: 29, endPoint x: 671, endPoint y: 35, distance: 150.2
click at [671, 35] on div "New Stock Check 94.4001.400.1 Prev Next" at bounding box center [823, 50] width 527 height 55
paste input "6016.051.0"
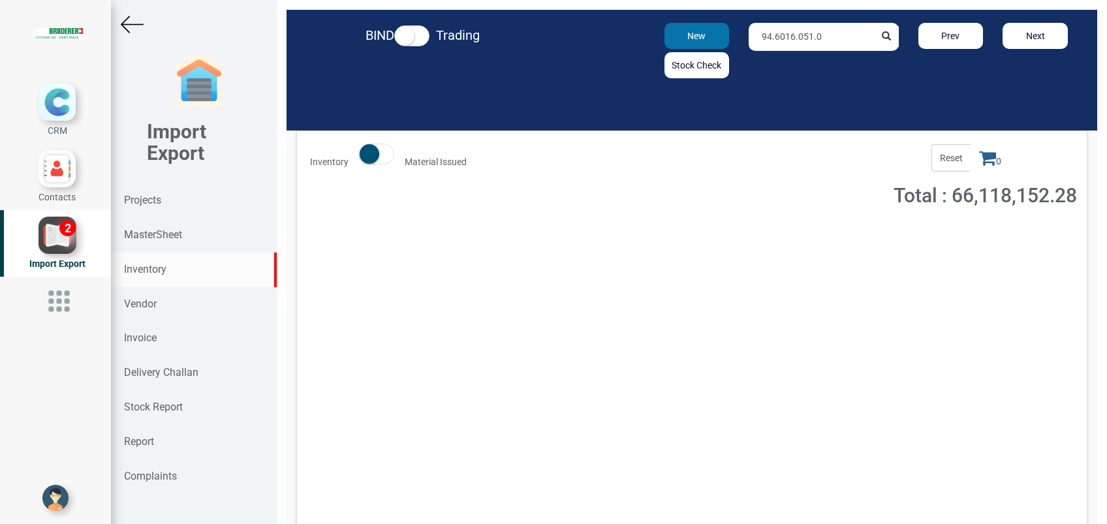
type input "94.6016.051.0"
